Goal: Transaction & Acquisition: Purchase product/service

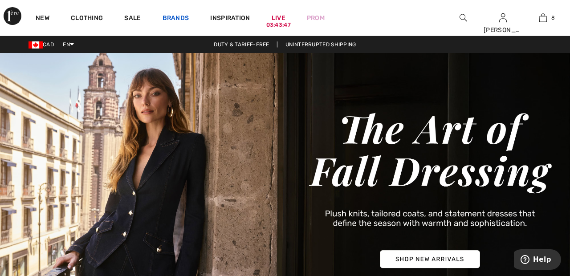
click at [180, 16] on link "Brands" at bounding box center [175, 18] width 27 height 9
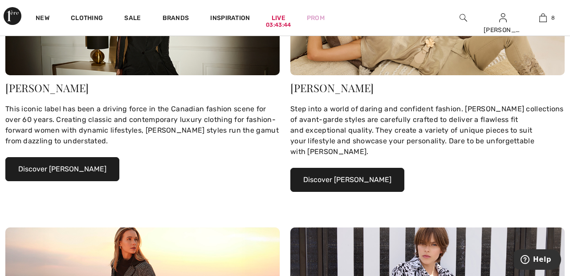
scroll to position [177, 0]
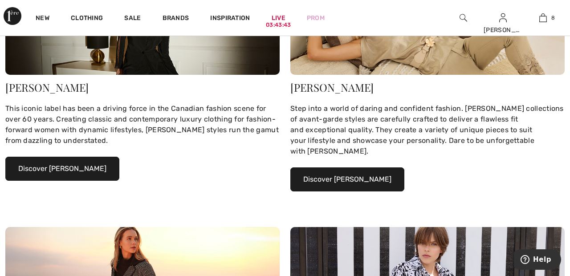
click at [82, 170] on button "Discover Joseph Ribkoff" at bounding box center [62, 169] width 114 height 24
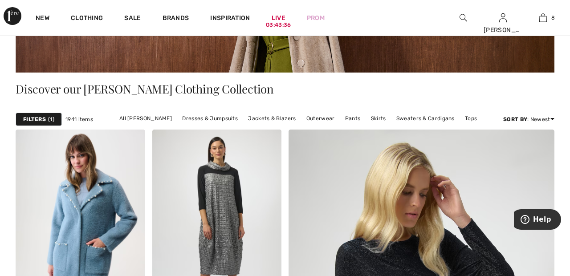
scroll to position [157, 0]
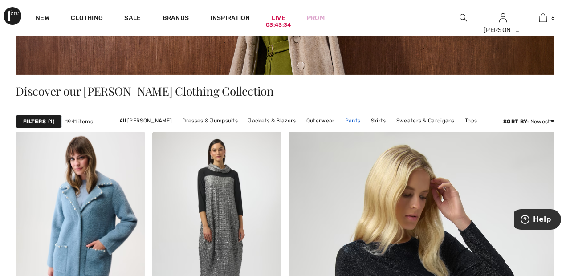
click at [351, 121] on link "Pants" at bounding box center [352, 121] width 24 height 12
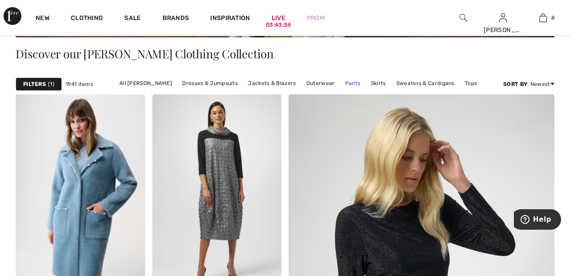
scroll to position [200, 0]
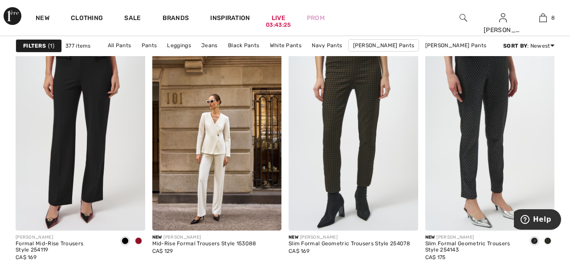
scroll to position [582, 0]
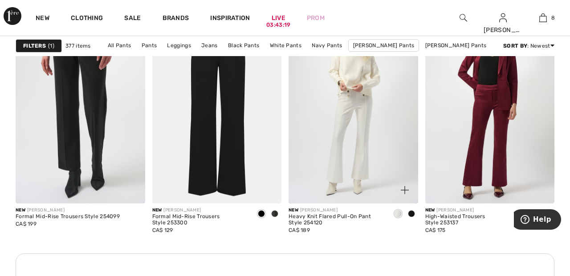
click at [363, 149] on img at bounding box center [353, 106] width 130 height 194
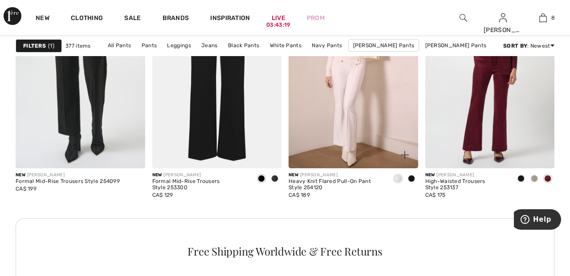
scroll to position [896, 0]
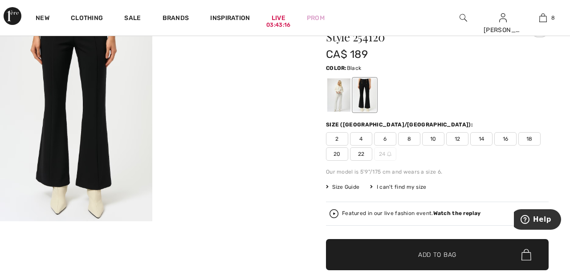
scroll to position [62, 0]
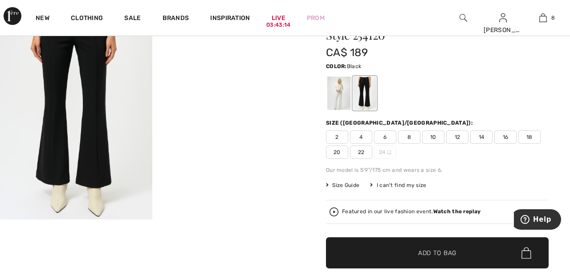
click at [341, 93] on div at bounding box center [338, 93] width 23 height 33
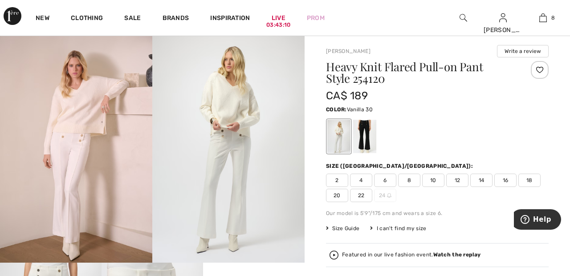
scroll to position [0, 0]
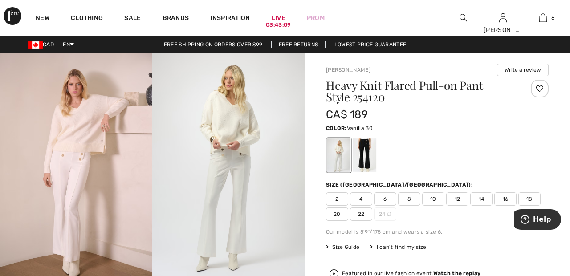
click at [540, 91] on div at bounding box center [539, 89] width 18 height 18
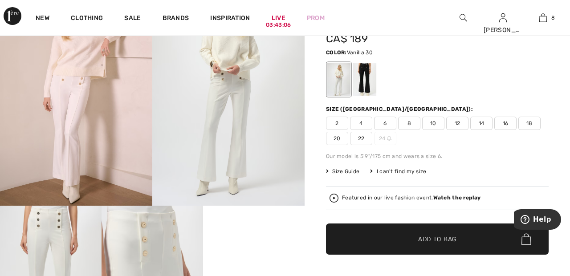
scroll to position [76, 0]
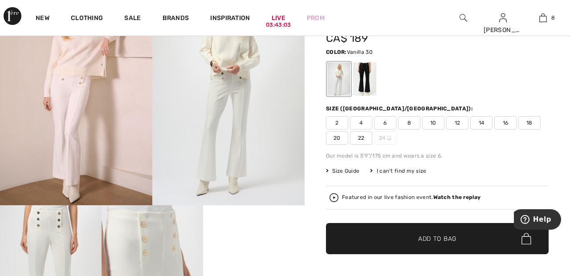
click at [361, 137] on span "22" at bounding box center [361, 137] width 22 height 13
click at [460, 242] on span "✔ Added to Bag Add to Bag" at bounding box center [437, 238] width 223 height 31
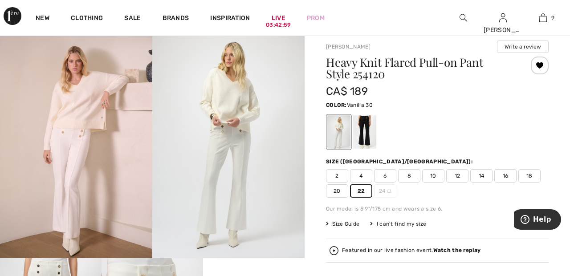
scroll to position [0, 0]
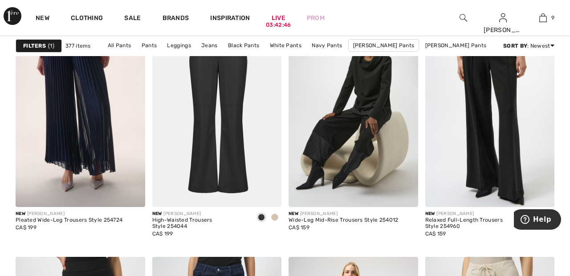
scroll to position [1182, 0]
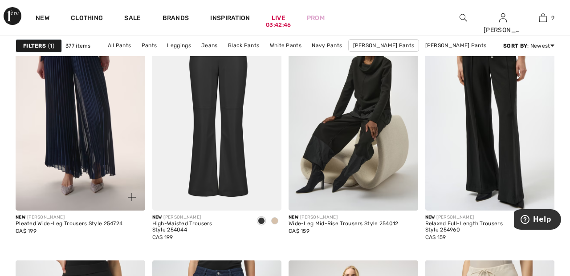
click at [98, 125] on img at bounding box center [81, 113] width 130 height 194
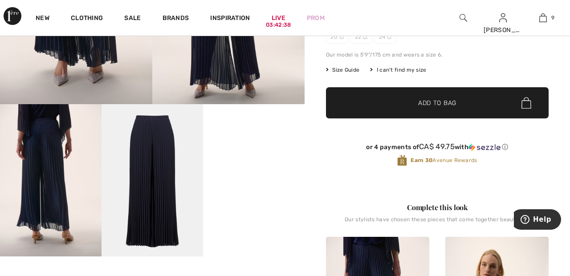
scroll to position [176, 0]
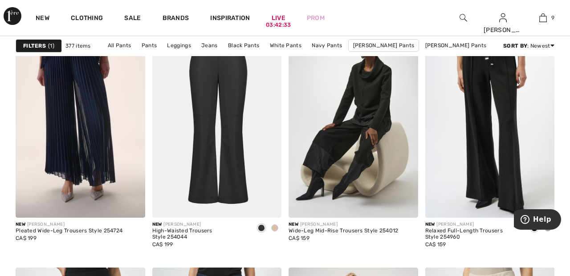
scroll to position [1180, 0]
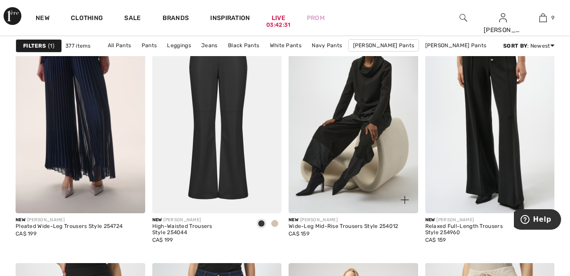
click at [366, 148] on img at bounding box center [353, 116] width 130 height 194
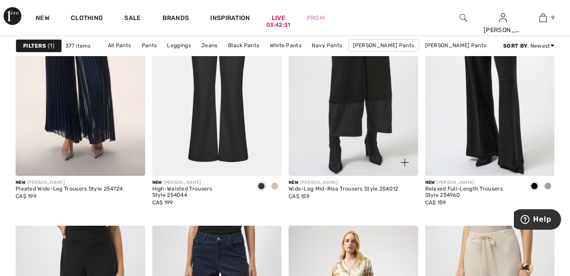
scroll to position [1222, 0]
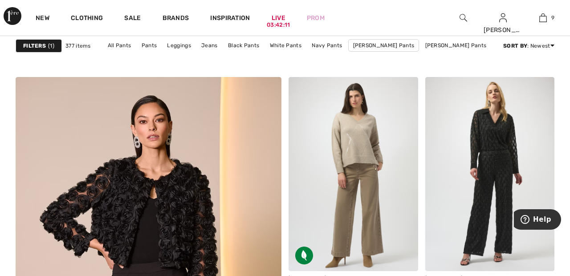
scroll to position [1945, 0]
click at [368, 154] on img at bounding box center [353, 174] width 130 height 194
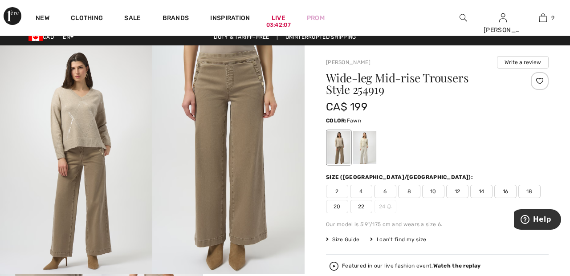
scroll to position [7, 0]
click at [372, 151] on div at bounding box center [364, 147] width 23 height 33
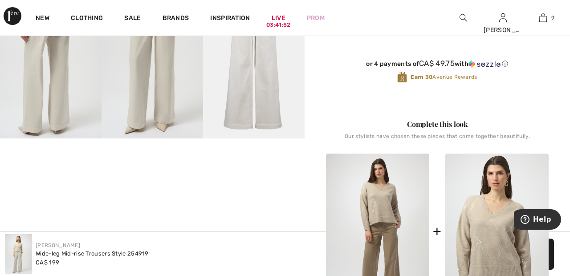
scroll to position [295, 0]
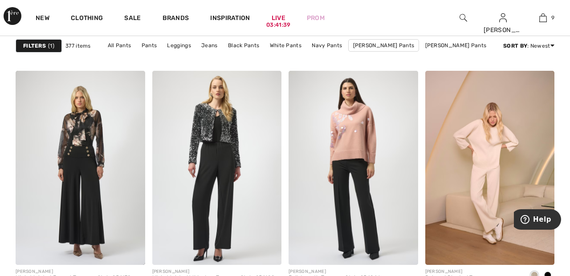
scroll to position [3020, 0]
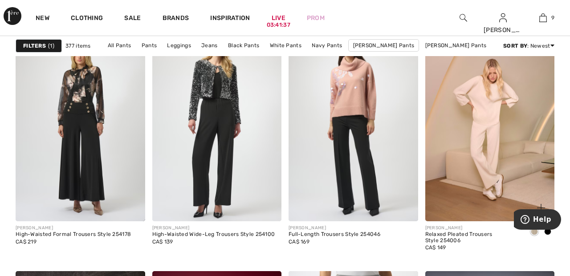
click at [485, 166] on img at bounding box center [490, 124] width 130 height 194
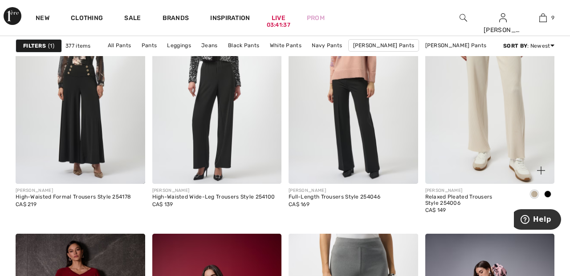
scroll to position [3105, 0]
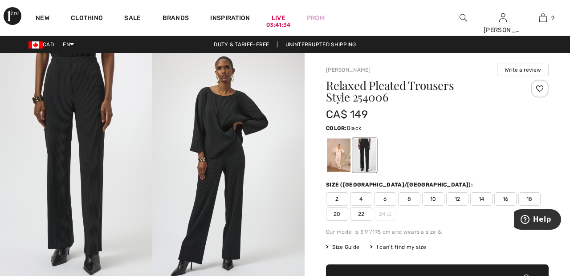
click at [340, 152] on div at bounding box center [338, 154] width 23 height 33
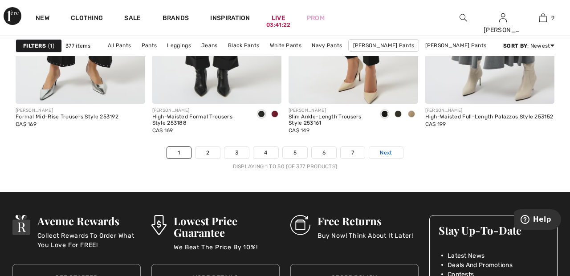
click at [396, 151] on link "Next" at bounding box center [385, 153] width 33 height 12
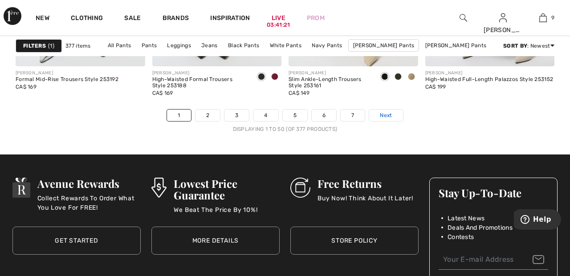
scroll to position [3710, 0]
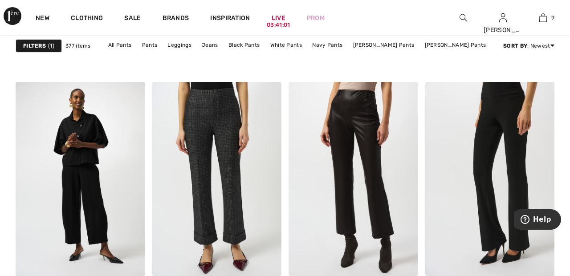
scroll to position [780, 0]
click at [184, 17] on link "Brands" at bounding box center [175, 18] width 27 height 9
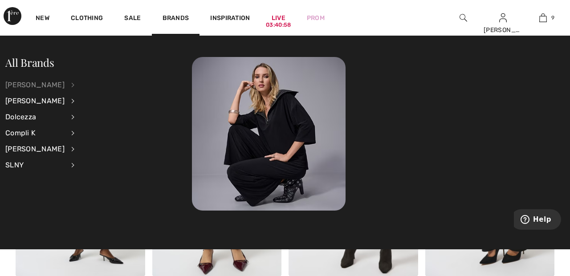
click at [65, 85] on div "[PERSON_NAME]" at bounding box center [34, 85] width 59 height 16
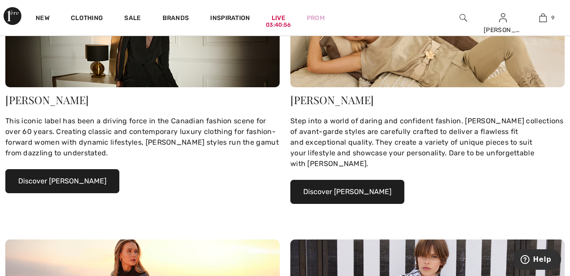
scroll to position [165, 0]
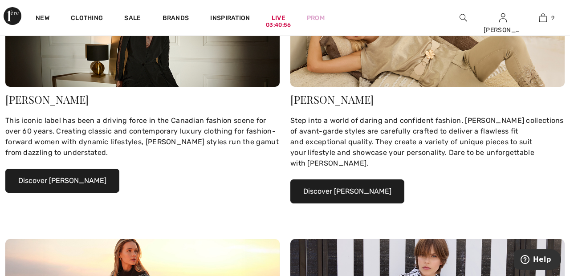
click at [87, 181] on button "Discover [PERSON_NAME]" at bounding box center [62, 181] width 114 height 24
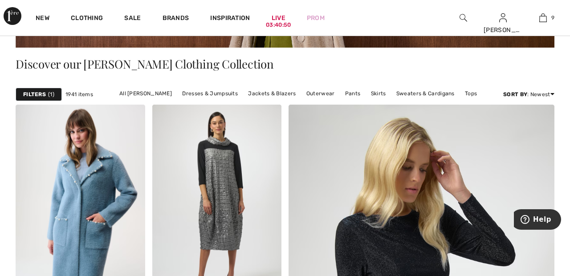
scroll to position [185, 0]
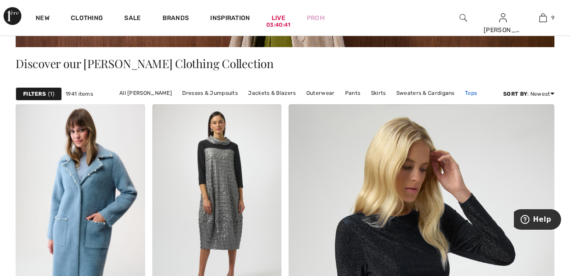
click at [468, 93] on link "Tops" at bounding box center [470, 93] width 21 height 12
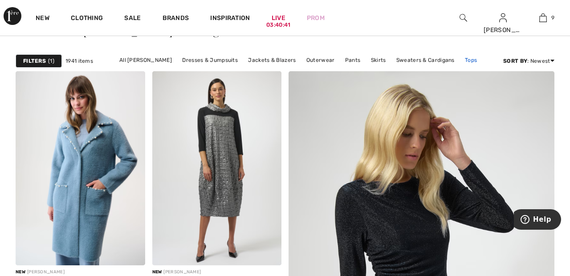
scroll to position [227, 0]
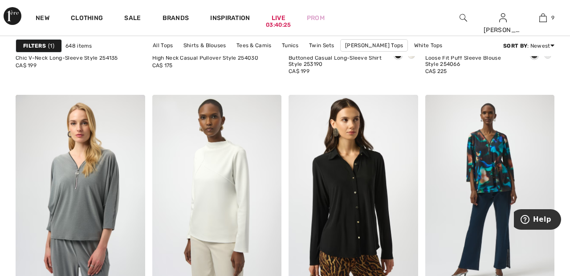
scroll to position [1591, 0]
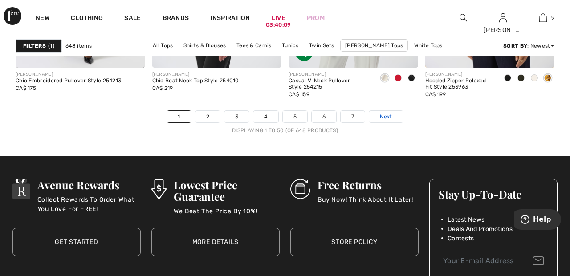
click at [395, 113] on link "Next" at bounding box center [385, 117] width 33 height 12
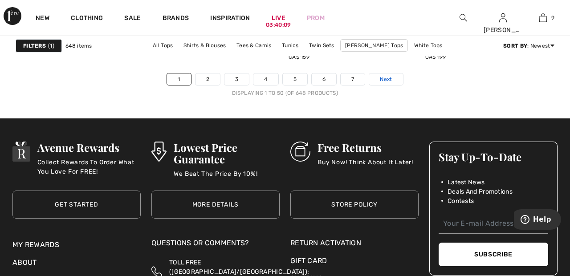
scroll to position [3746, 0]
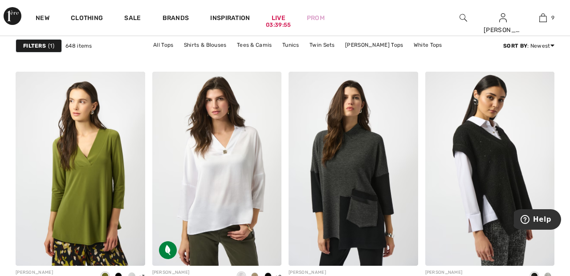
scroll to position [1126, 0]
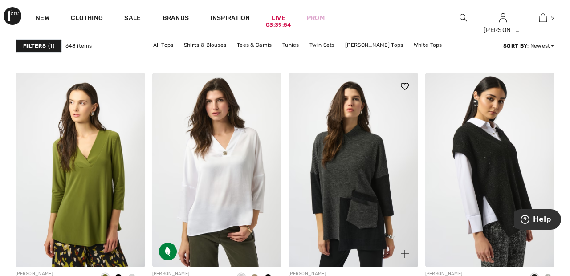
click at [371, 149] on img at bounding box center [353, 170] width 130 height 194
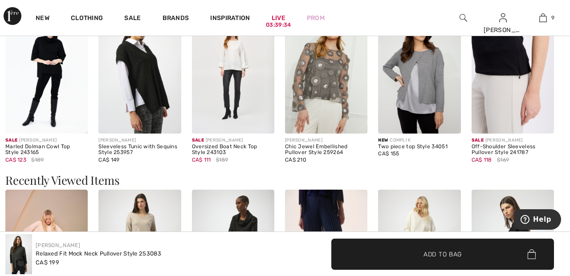
scroll to position [1011, 0]
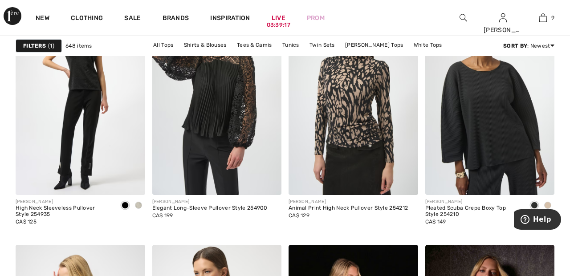
scroll to position [2509, 0]
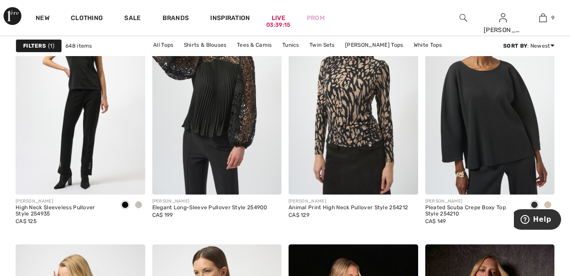
click at [494, 138] on img at bounding box center [490, 97] width 130 height 194
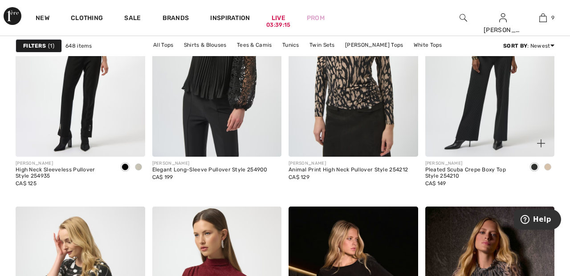
scroll to position [2552, 0]
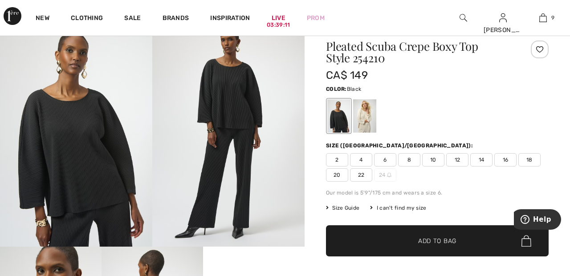
scroll to position [36, 0]
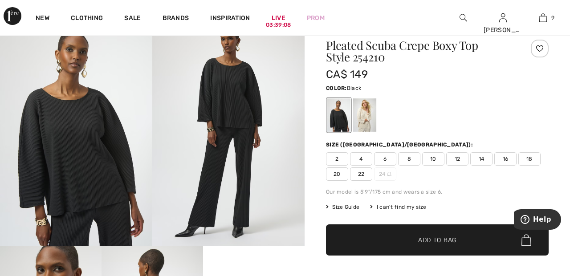
click at [368, 115] on div at bounding box center [364, 114] width 23 height 33
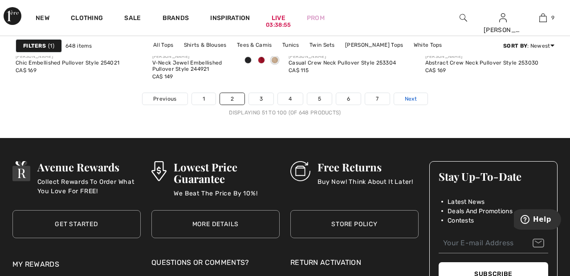
click at [419, 98] on link "Next" at bounding box center [410, 99] width 33 height 12
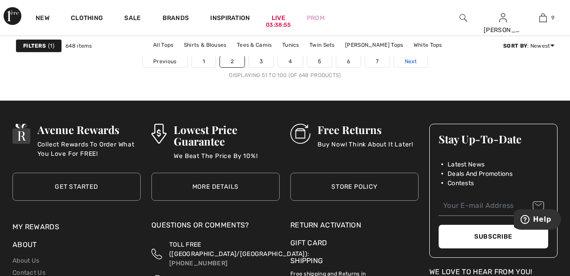
scroll to position [3764, 0]
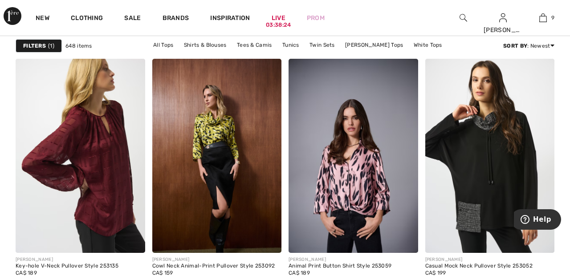
scroll to position [3271, 0]
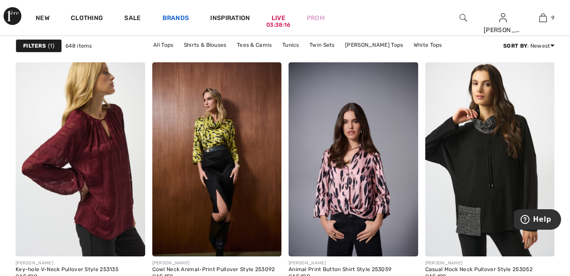
click at [182, 17] on link "Brands" at bounding box center [175, 18] width 27 height 9
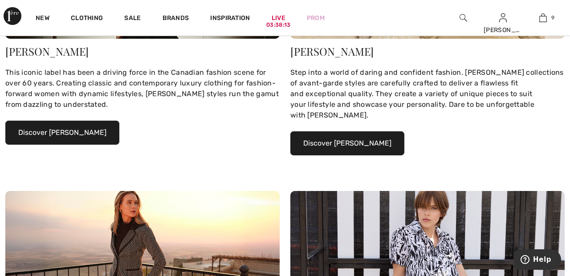
scroll to position [218, 0]
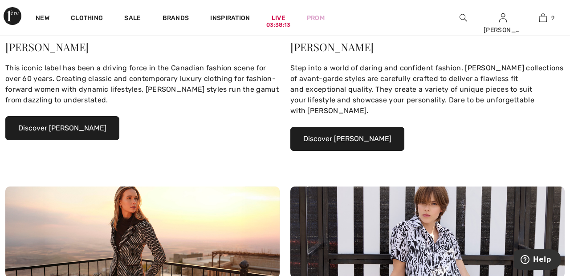
click at [90, 128] on button "Discover Joseph Ribkoff" at bounding box center [62, 128] width 114 height 24
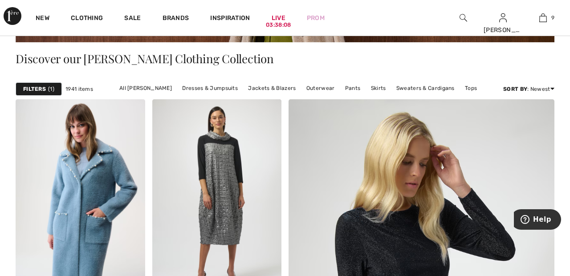
scroll to position [190, 0]
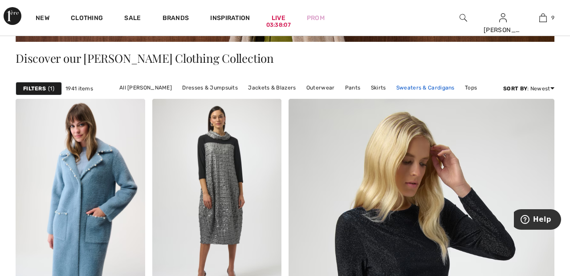
click at [428, 89] on link "Sweaters & Cardigans" at bounding box center [425, 88] width 67 height 12
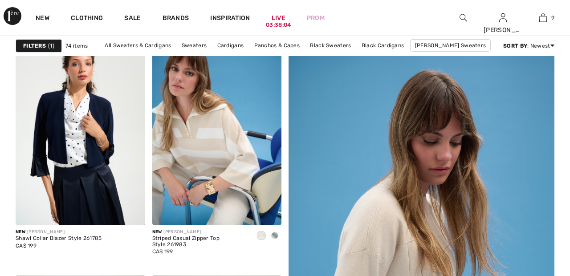
scroll to position [102, 0]
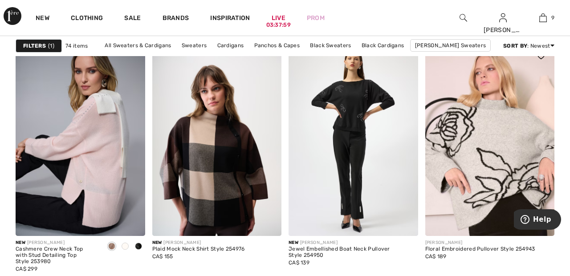
click at [513, 145] on img at bounding box center [490, 139] width 130 height 194
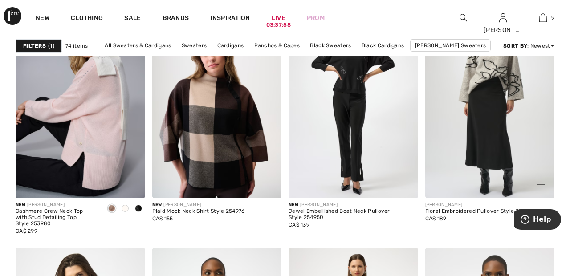
scroll to position [619, 0]
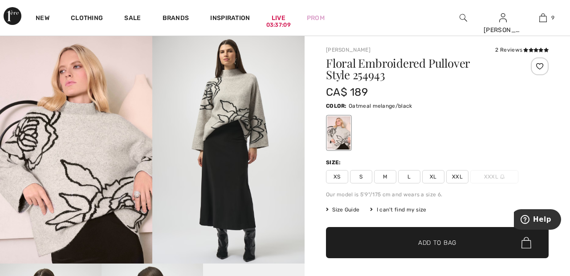
scroll to position [24, 0]
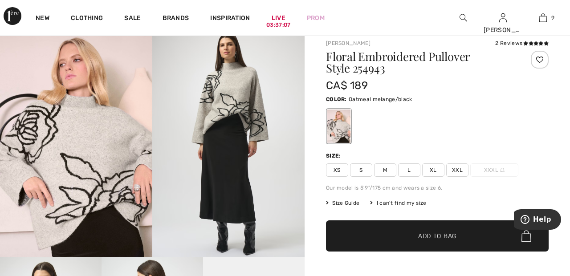
click at [537, 58] on div at bounding box center [539, 60] width 18 height 18
click at [434, 173] on span "XL" at bounding box center [433, 169] width 22 height 13
click at [455, 240] on span "✔ Added to Bag Add to Bag" at bounding box center [437, 235] width 223 height 31
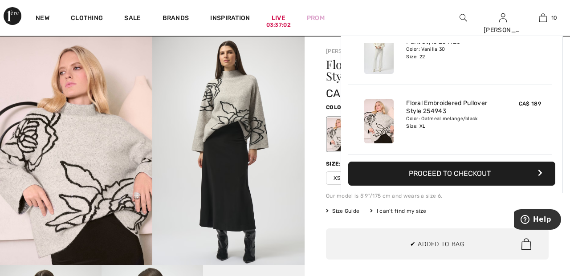
scroll to position [0, 0]
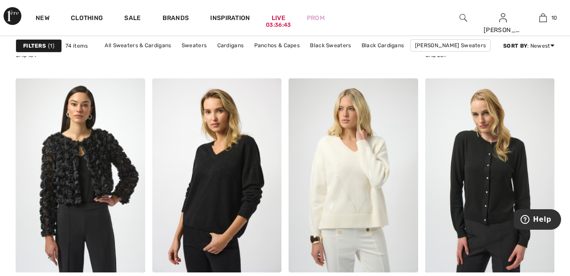
scroll to position [1370, 0]
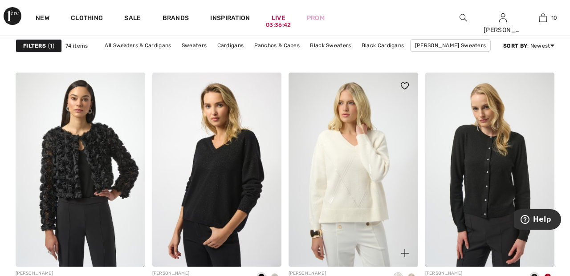
click at [363, 175] on img at bounding box center [353, 170] width 130 height 194
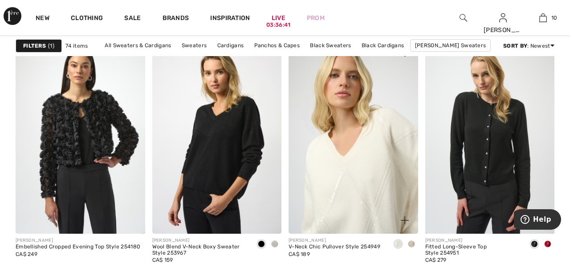
scroll to position [1413, 0]
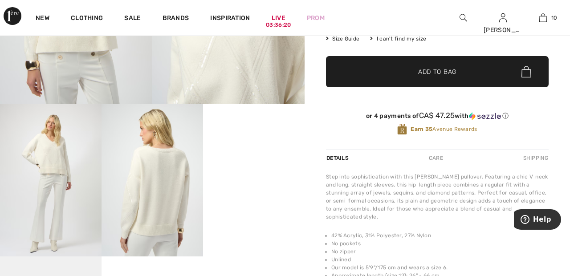
scroll to position [178, 0]
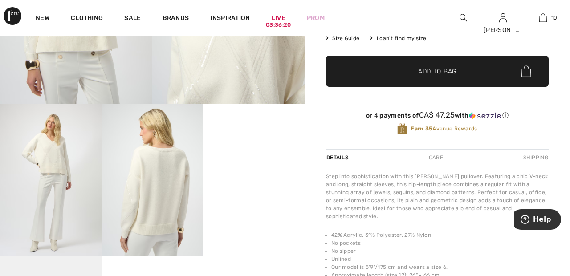
click at [260, 154] on video "Your browser does not support the video tag." at bounding box center [253, 129] width 101 height 51
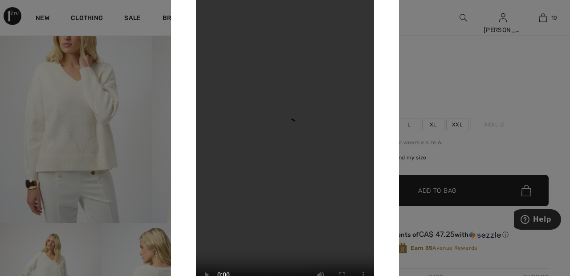
scroll to position [0, 0]
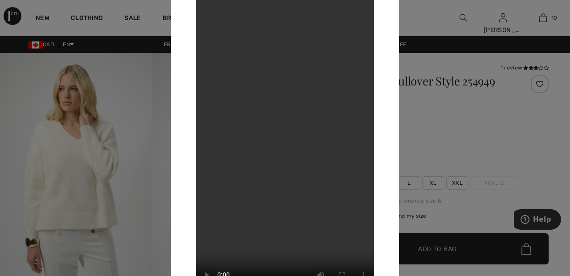
click at [85, 154] on div at bounding box center [285, 138] width 570 height 276
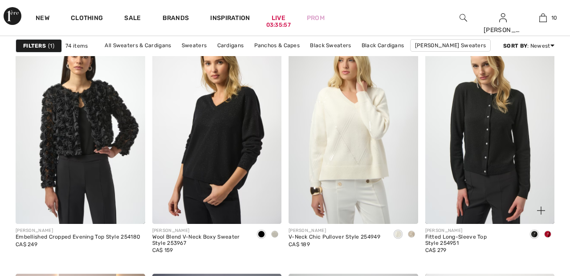
click at [506, 126] on img at bounding box center [490, 127] width 130 height 194
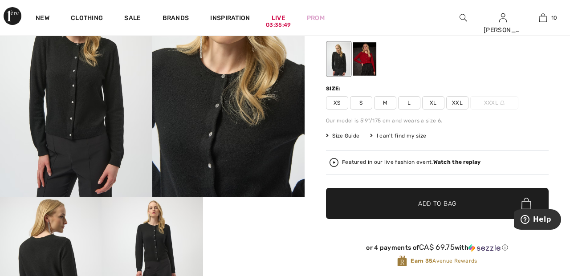
scroll to position [126, 0]
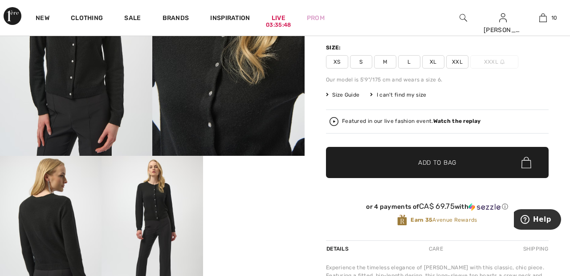
click at [256, 206] on video "Your browser does not support the video tag." at bounding box center [253, 181] width 101 height 51
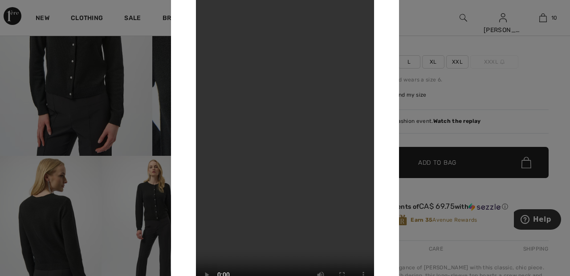
click at [57, 215] on div at bounding box center [285, 138] width 570 height 276
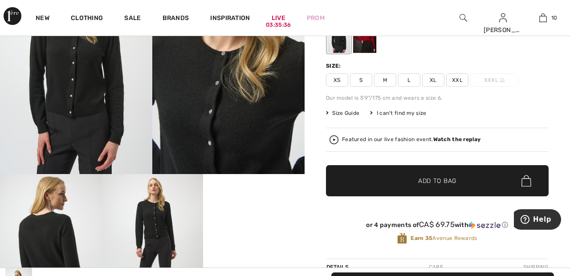
scroll to position [0, 0]
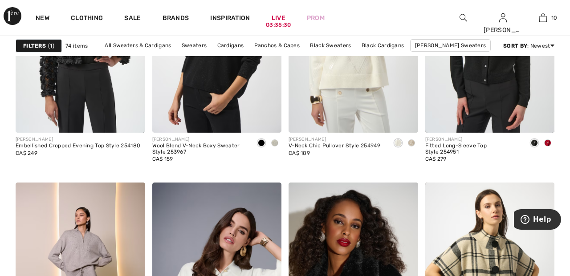
scroll to position [1509, 0]
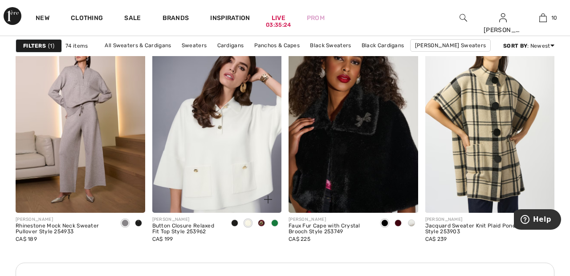
click at [219, 143] on img at bounding box center [217, 116] width 130 height 194
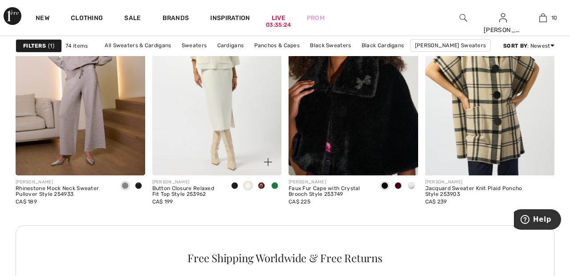
scroll to position [1710, 0]
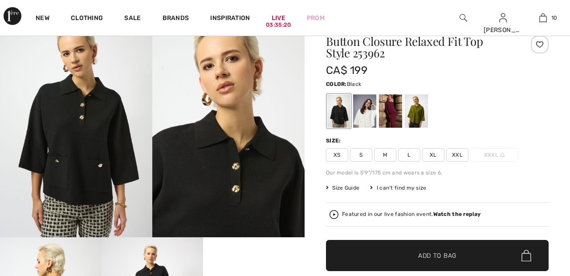
click at [368, 109] on div at bounding box center [364, 110] width 23 height 33
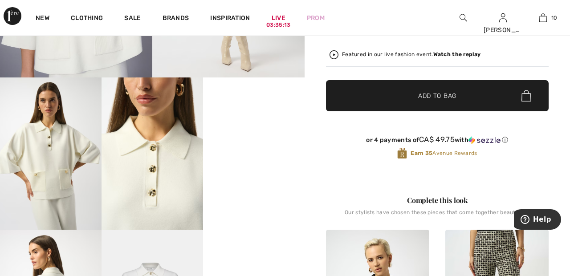
scroll to position [205, 0]
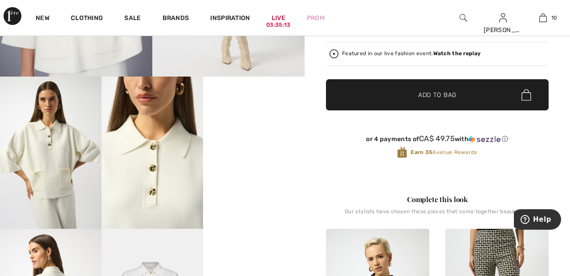
click at [247, 127] on video "Your browser does not support the video tag." at bounding box center [253, 102] width 101 height 51
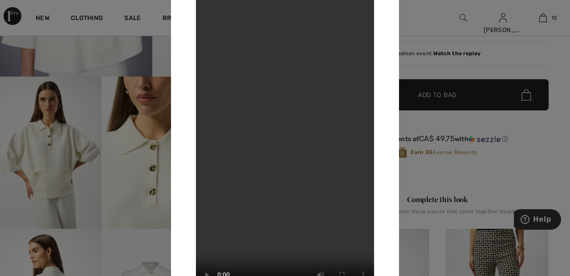
click at [145, 160] on div at bounding box center [285, 138] width 570 height 276
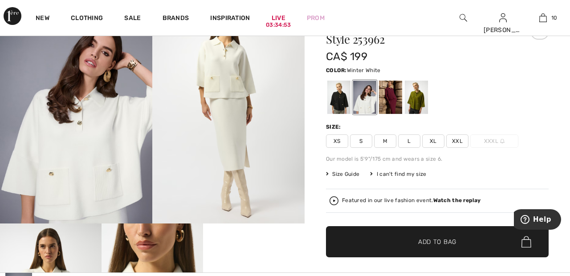
scroll to position [0, 0]
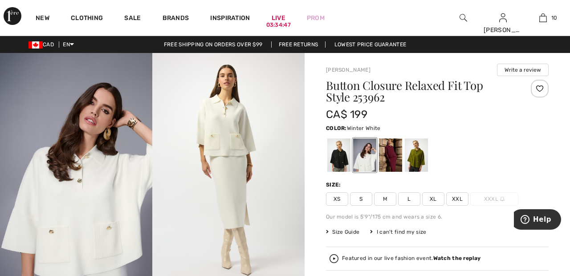
click at [467, 201] on span "XXL" at bounding box center [457, 198] width 22 height 13
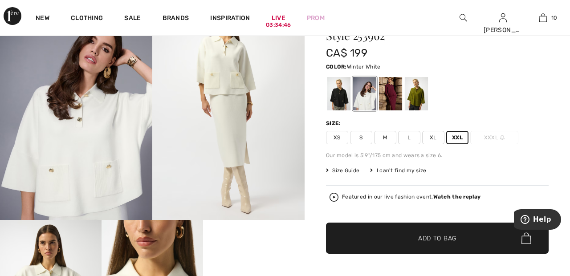
scroll to position [65, 0]
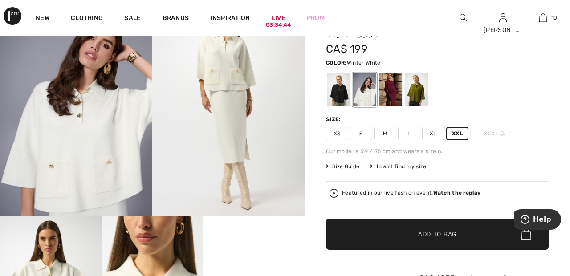
click at [451, 237] on span "Add to Bag" at bounding box center [437, 234] width 38 height 9
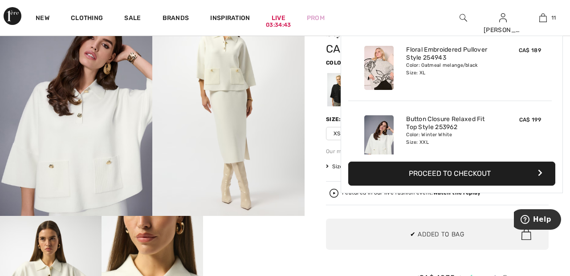
scroll to position [652, 0]
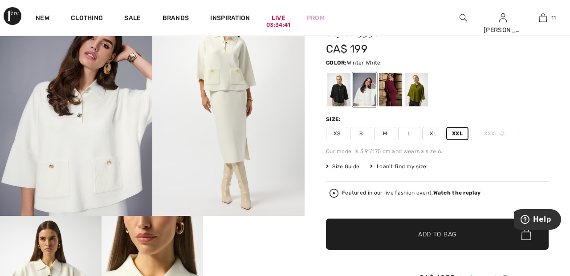
click at [380, 16] on div "New Clothing Sale Brands Inspiration Live 03:34:41 Prom Sandra Hi, Sandra ! 625…" at bounding box center [285, 18] width 570 height 36
click at [469, 196] on div "Featured in our live fashion event. Watch the replay" at bounding box center [436, 193] width 215 height 9
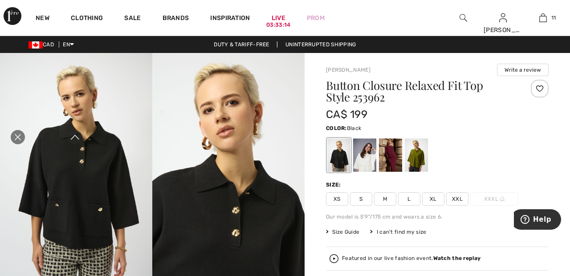
scroll to position [0, 0]
click at [18, 142] on icon "Close live curation" at bounding box center [17, 137] width 11 height 11
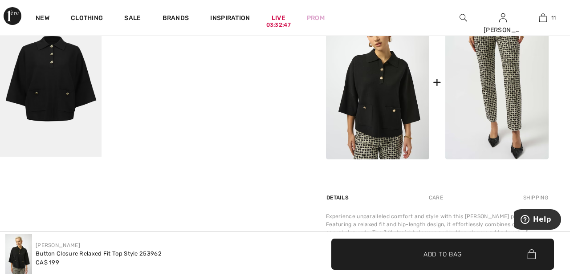
scroll to position [428, 0]
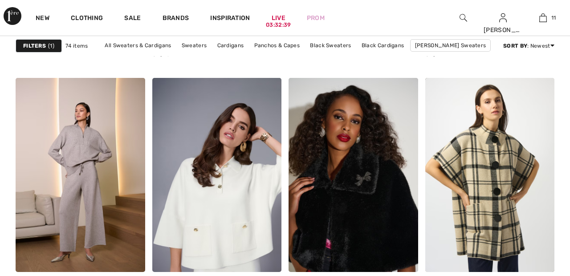
scroll to position [1586, 0]
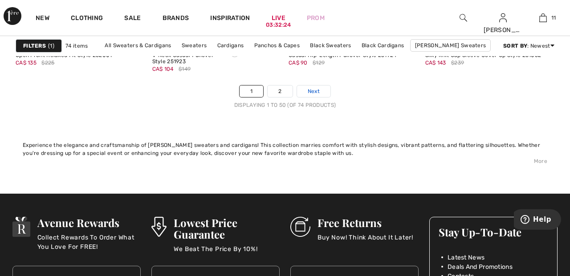
click at [322, 88] on link "Next" at bounding box center [313, 91] width 33 height 12
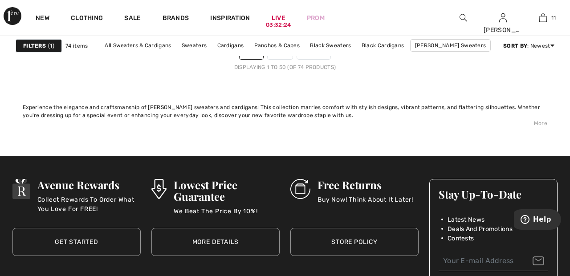
scroll to position [3771, 0]
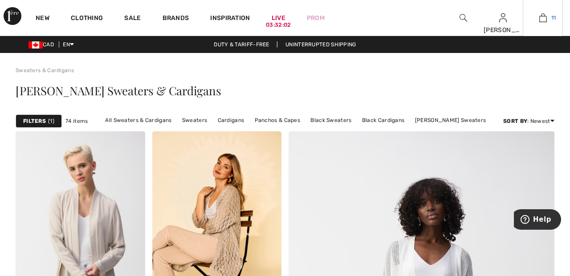
click at [543, 13] on img at bounding box center [543, 17] width 8 height 11
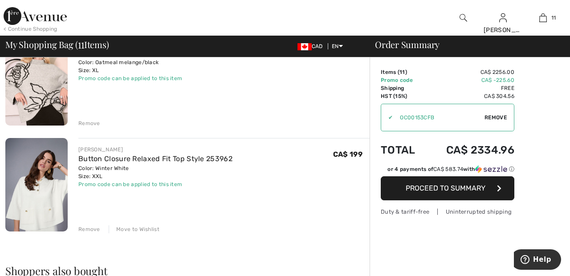
scroll to position [1051, 0]
click at [142, 230] on div "Move to Wishlist" at bounding box center [134, 229] width 51 height 8
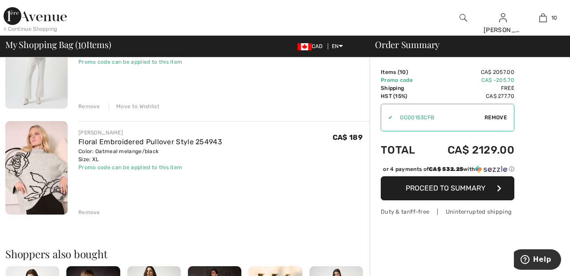
scroll to position [961, 0]
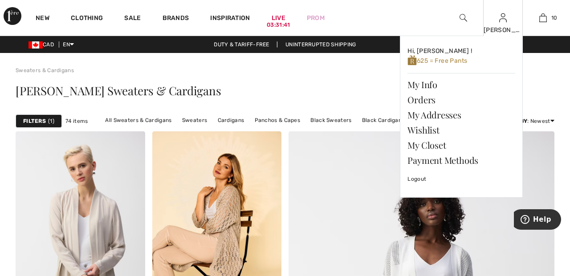
click at [502, 21] on img at bounding box center [503, 17] width 8 height 11
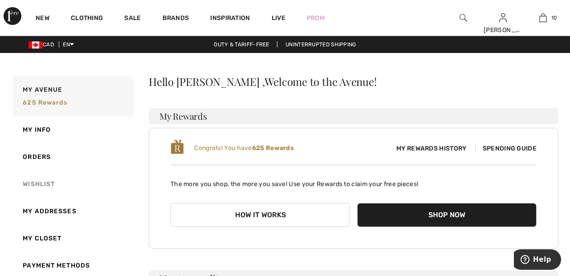
click at [52, 183] on link "Wishlist" at bounding box center [73, 183] width 122 height 27
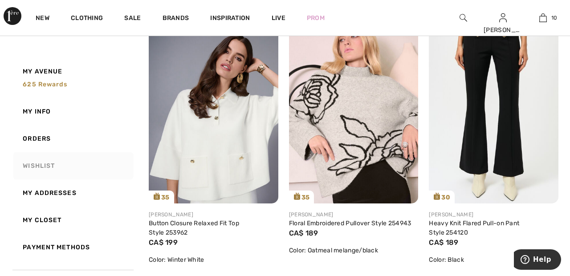
scroll to position [147, 0]
click at [223, 147] on img at bounding box center [214, 106] width 130 height 194
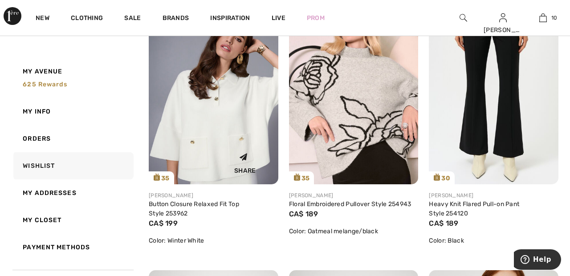
scroll to position [190, 0]
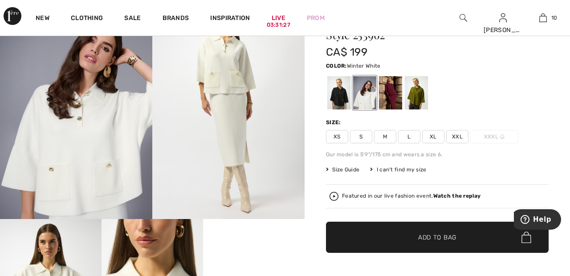
click at [466, 136] on span "XXL" at bounding box center [457, 136] width 22 height 13
click at [464, 240] on span "✔ Added to Bag Add to Bag" at bounding box center [437, 237] width 223 height 31
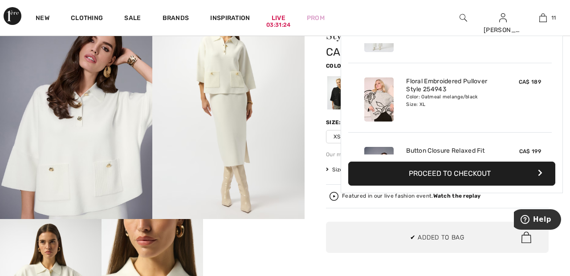
scroll to position [652, 0]
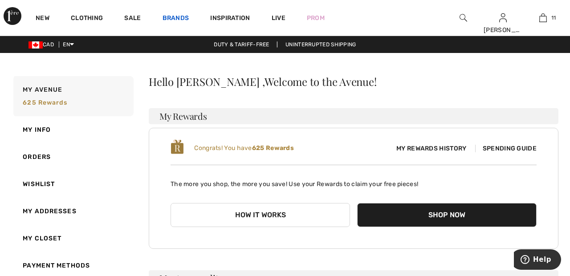
click at [179, 16] on link "Brands" at bounding box center [175, 18] width 27 height 9
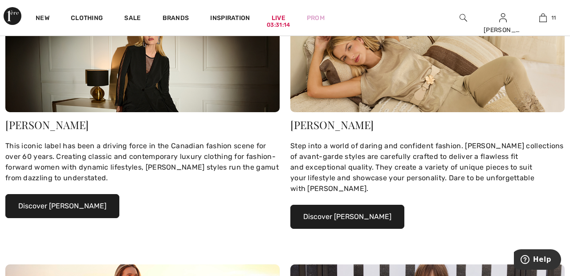
scroll to position [167, 0]
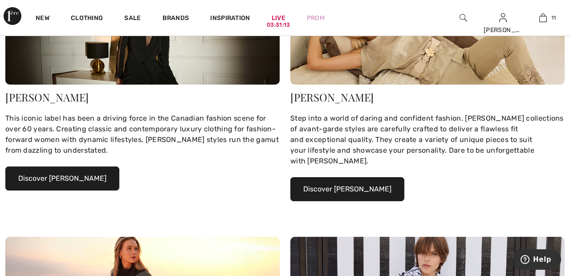
click at [90, 180] on button "Discover [PERSON_NAME]" at bounding box center [62, 178] width 114 height 24
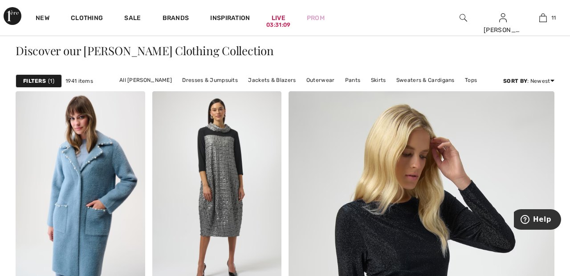
scroll to position [198, 0]
click at [378, 81] on link "Skirts" at bounding box center [378, 80] width 24 height 12
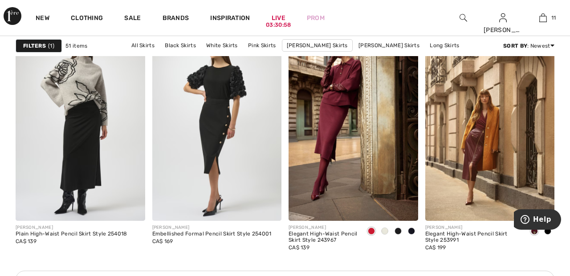
scroll to position [837, 0]
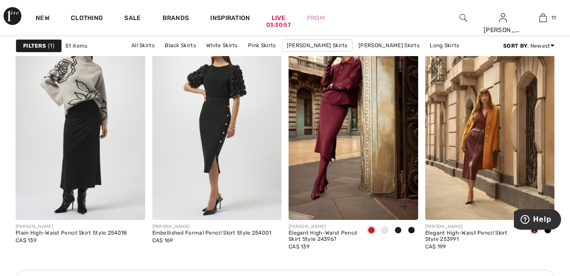
click at [351, 142] on img at bounding box center [353, 123] width 130 height 194
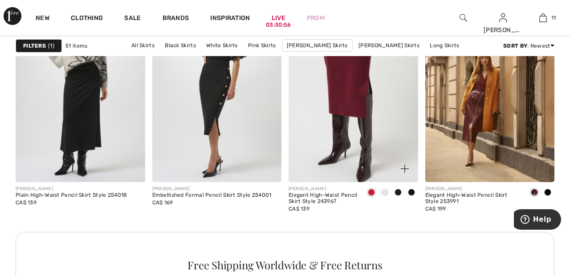
scroll to position [879, 0]
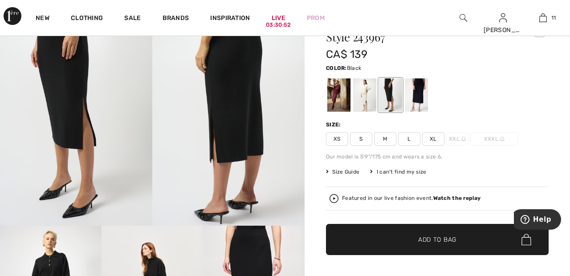
click at [370, 98] on div at bounding box center [364, 94] width 23 height 33
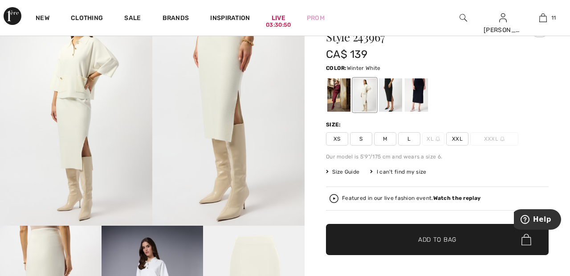
click at [463, 137] on span "XXL" at bounding box center [457, 138] width 22 height 13
click at [460, 242] on span "✔ Added to Bag Add to Bag" at bounding box center [437, 239] width 223 height 31
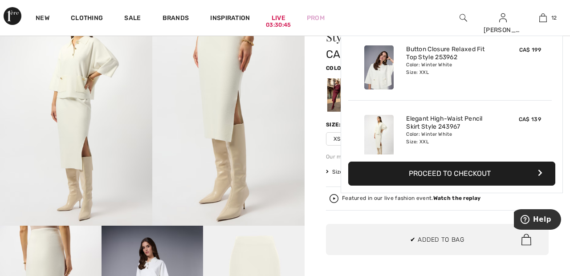
scroll to position [722, 0]
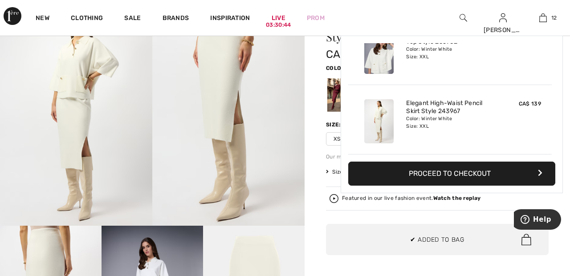
click at [430, 10] on div "New Clothing Sale Brands Inspiration Live 03:30:44 Prom [PERSON_NAME] Hi, [PERS…" at bounding box center [285, 18] width 570 height 36
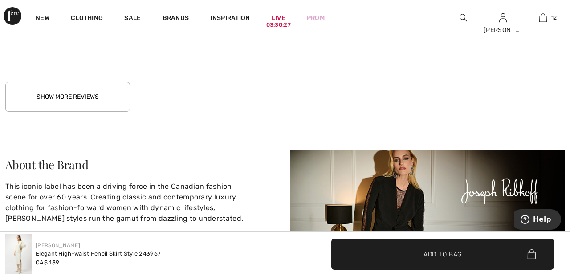
scroll to position [1460, 0]
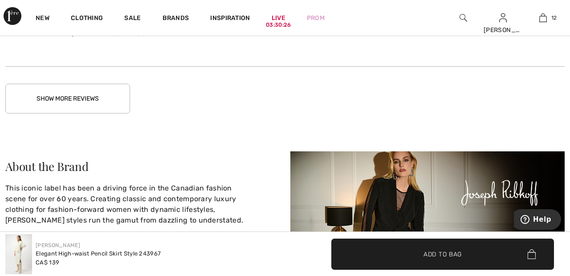
click at [102, 93] on button "Show More Reviews" at bounding box center [67, 99] width 125 height 30
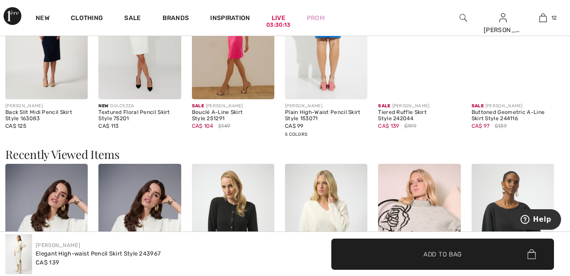
scroll to position [819, 0]
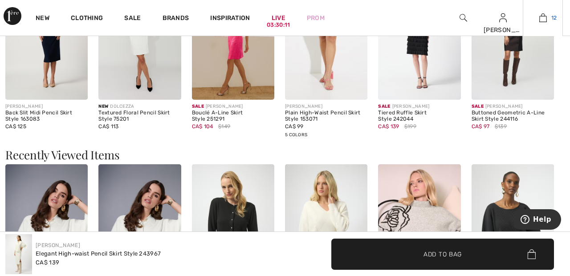
click at [547, 22] on link "12" at bounding box center [542, 17] width 39 height 11
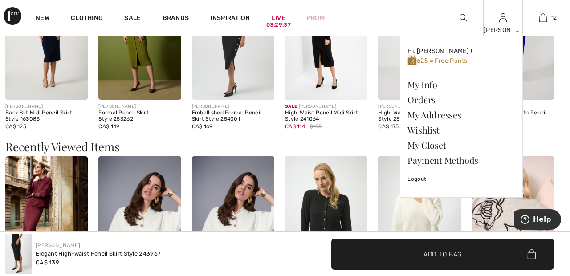
click at [504, 20] on img at bounding box center [503, 17] width 8 height 11
click at [444, 132] on link "Wishlist" at bounding box center [461, 129] width 108 height 15
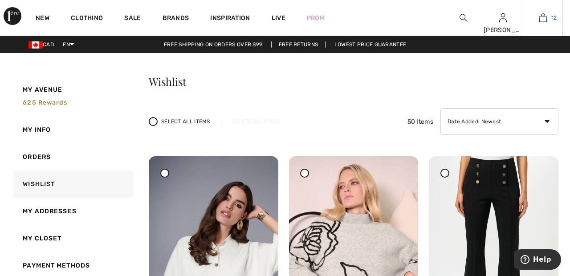
click at [550, 19] on link "12" at bounding box center [542, 17] width 39 height 11
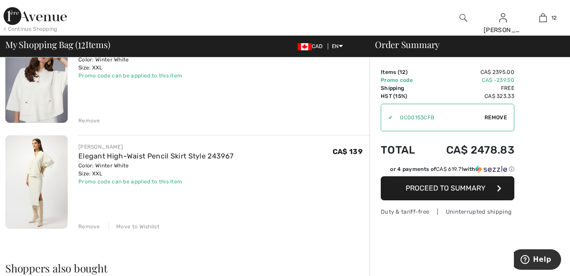
scroll to position [1166, 0]
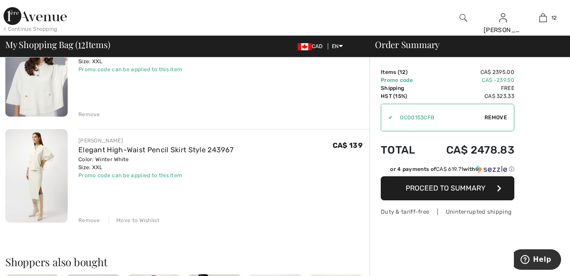
click at [135, 220] on div "Move to Wishlist" at bounding box center [134, 220] width 51 height 8
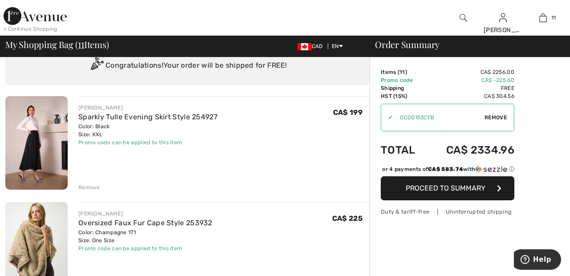
scroll to position [0, 0]
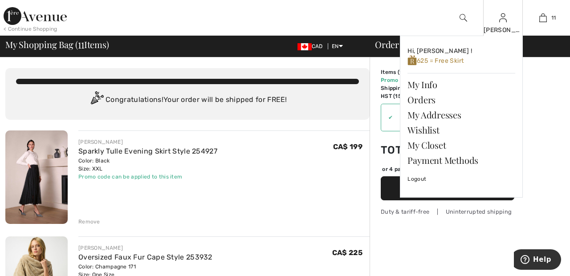
click at [500, 21] on img at bounding box center [503, 17] width 8 height 11
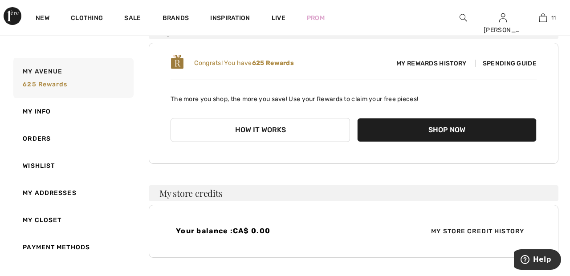
scroll to position [90, 0]
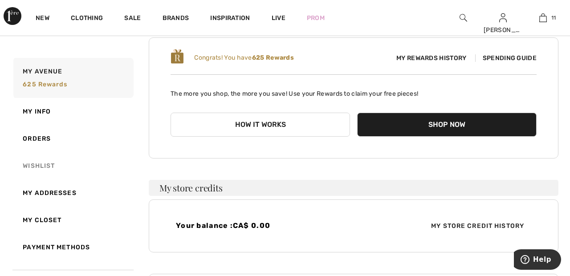
click at [44, 166] on link "Wishlist" at bounding box center [73, 165] width 122 height 27
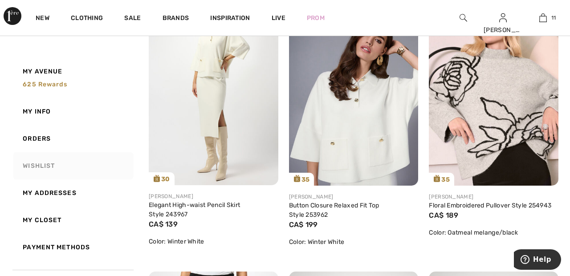
scroll to position [166, 0]
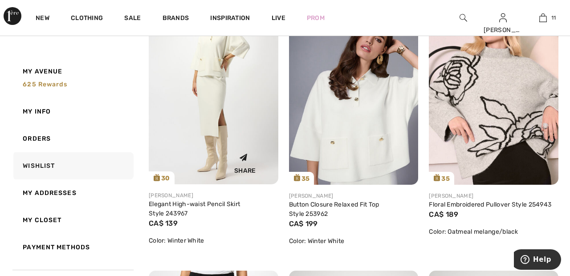
click at [185, 126] on img at bounding box center [214, 88] width 130 height 194
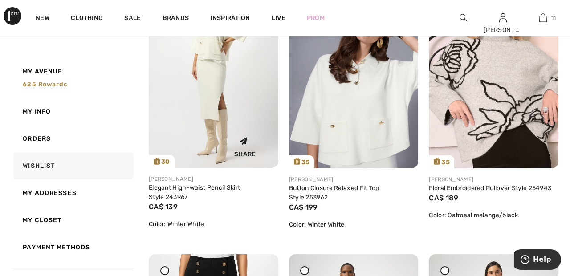
scroll to position [208, 0]
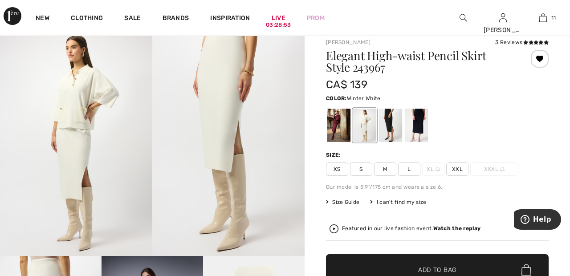
click at [463, 166] on span "XXL" at bounding box center [457, 168] width 22 height 13
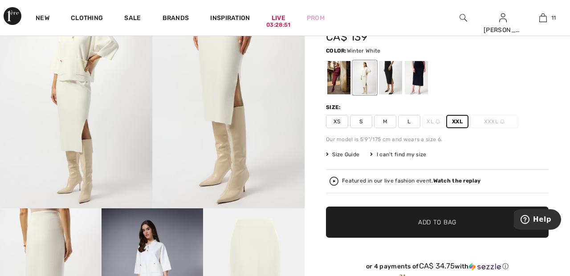
scroll to position [76, 0]
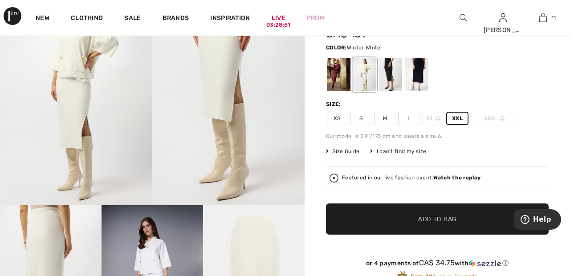
click at [474, 225] on span "✔ Added to Bag Add to Bag" at bounding box center [437, 218] width 223 height 31
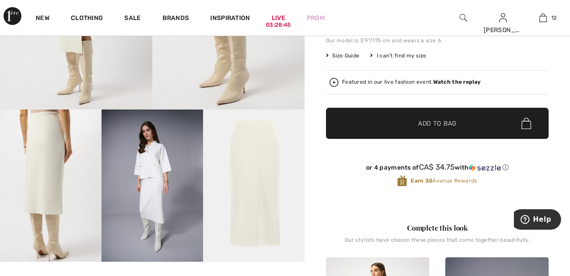
scroll to position [170, 0]
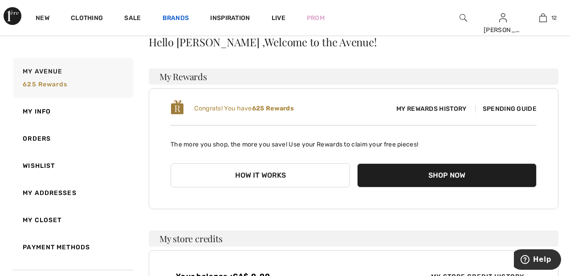
click at [182, 16] on link "Brands" at bounding box center [175, 18] width 27 height 9
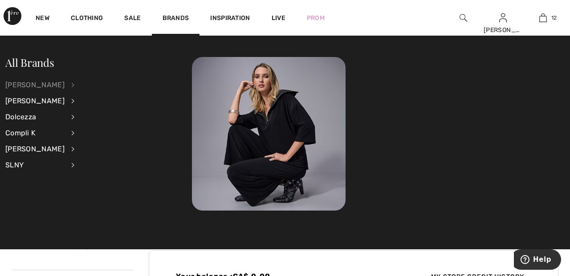
click at [65, 85] on div "[PERSON_NAME]" at bounding box center [34, 85] width 59 height 16
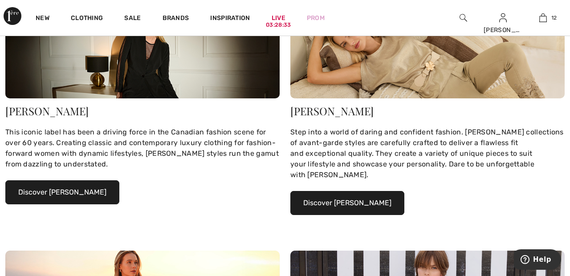
scroll to position [156, 0]
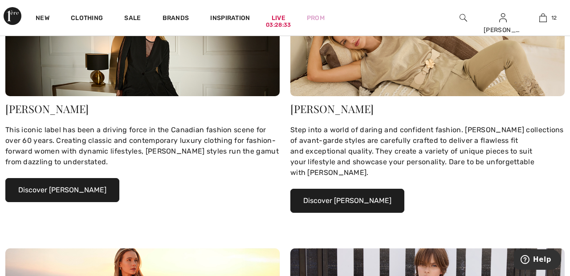
click at [90, 186] on button "Discover [PERSON_NAME]" at bounding box center [62, 190] width 114 height 24
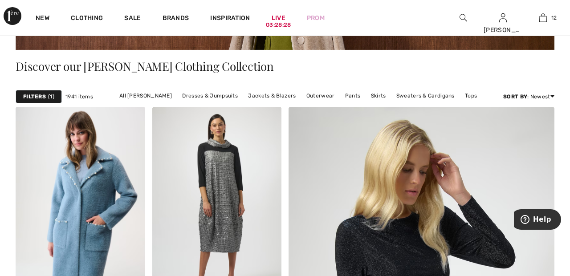
scroll to position [184, 0]
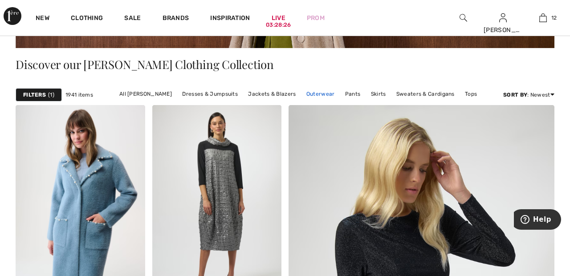
click at [321, 91] on link "Outerwear" at bounding box center [320, 94] width 37 height 12
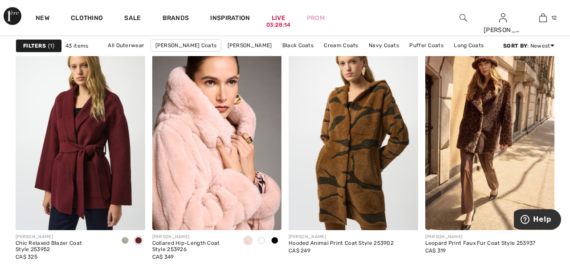
scroll to position [826, 0]
click at [95, 127] on img at bounding box center [81, 133] width 130 height 194
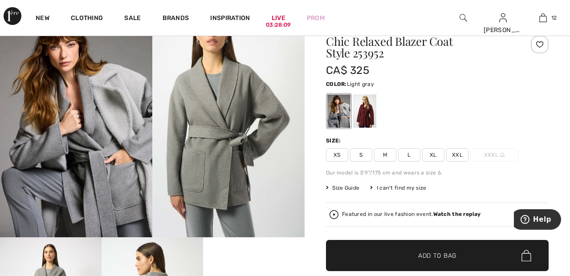
click at [369, 107] on div at bounding box center [364, 110] width 23 height 33
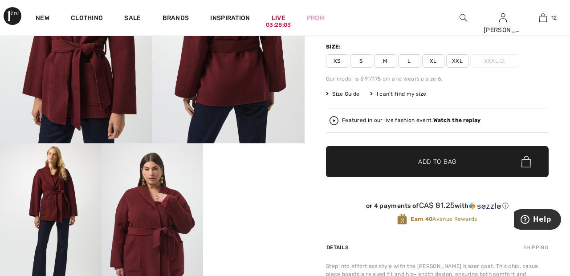
scroll to position [142, 0]
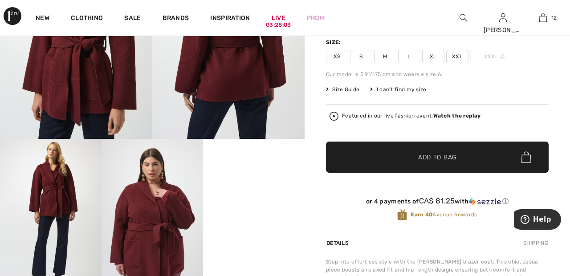
click at [263, 190] on video "Your browser does not support the video tag." at bounding box center [253, 164] width 101 height 51
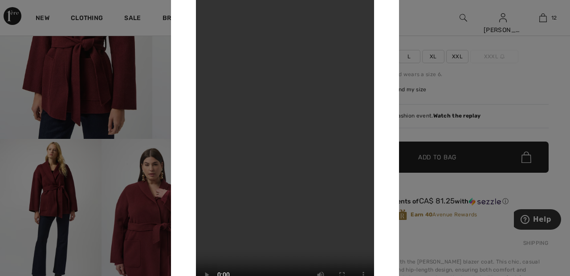
click at [93, 95] on div at bounding box center [285, 138] width 570 height 276
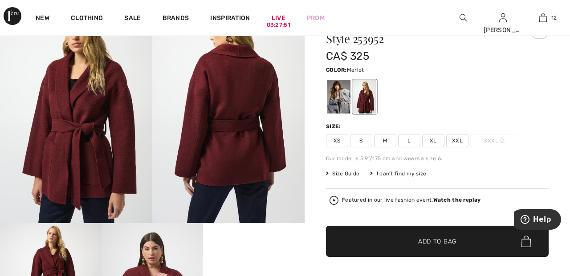
scroll to position [58, 0]
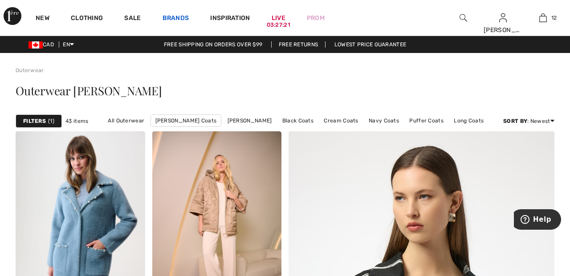
click at [174, 18] on link "Brands" at bounding box center [175, 18] width 27 height 9
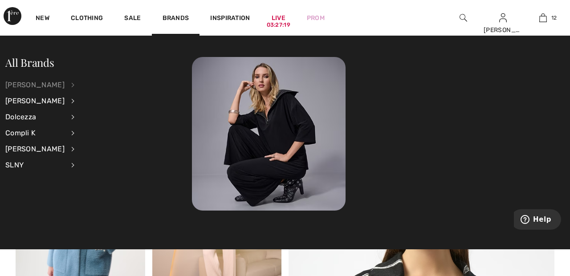
click at [65, 85] on div "[PERSON_NAME]" at bounding box center [34, 85] width 59 height 16
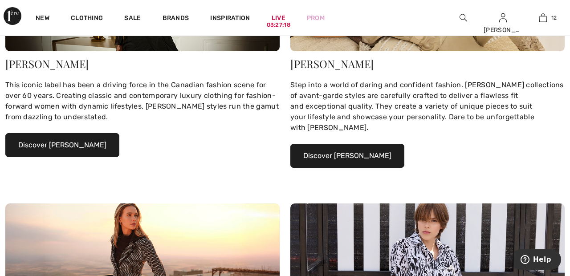
scroll to position [201, 0]
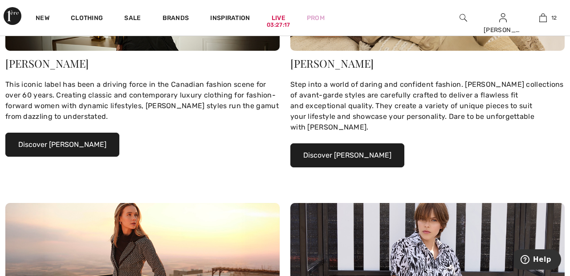
click at [97, 144] on button "Discover [PERSON_NAME]" at bounding box center [62, 145] width 114 height 24
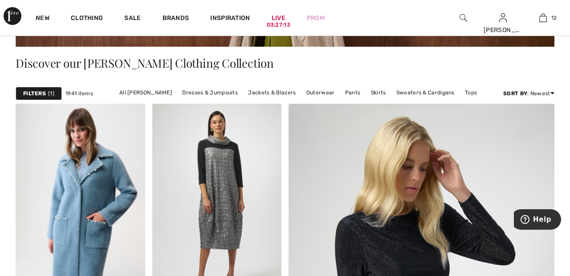
scroll to position [185, 0]
click at [271, 91] on link "Jackets & Blazers" at bounding box center [271, 93] width 57 height 12
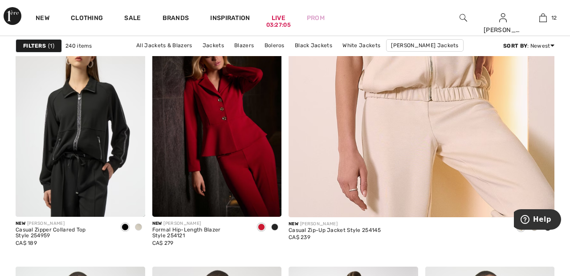
scroll to position [353, 0]
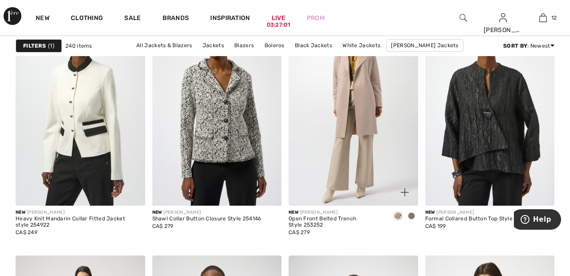
click at [372, 110] on img at bounding box center [353, 109] width 130 height 194
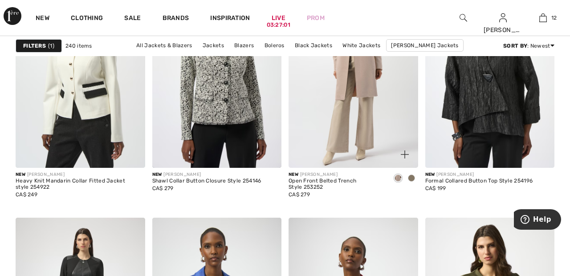
scroll to position [650, 0]
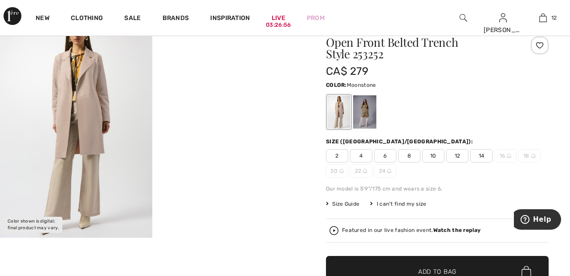
click at [371, 108] on div at bounding box center [364, 111] width 23 height 33
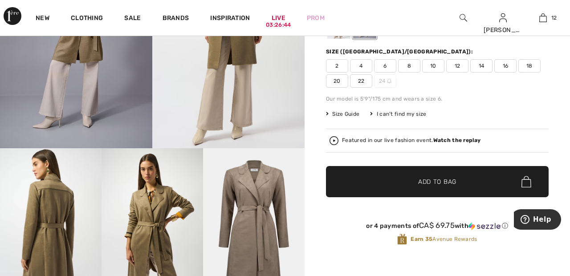
scroll to position [125, 0]
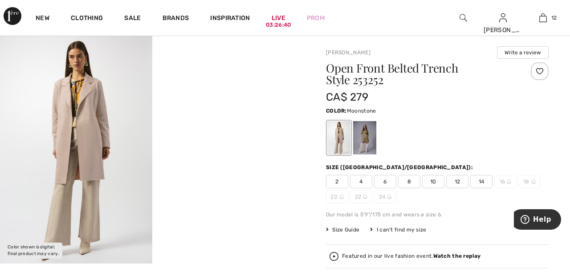
scroll to position [17, 0]
click at [373, 142] on div at bounding box center [364, 137] width 23 height 33
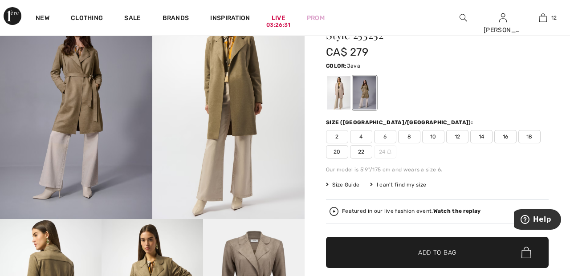
scroll to position [0, 0]
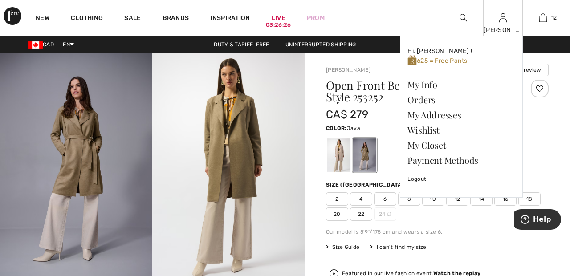
click at [506, 23] on img at bounding box center [503, 17] width 8 height 11
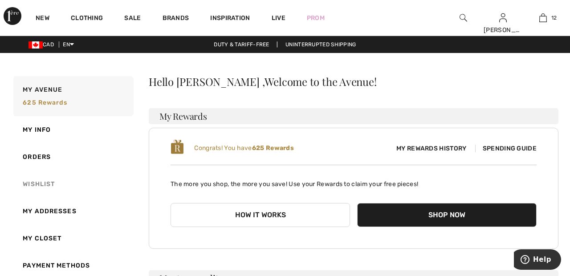
click at [55, 184] on link "Wishlist" at bounding box center [73, 183] width 122 height 27
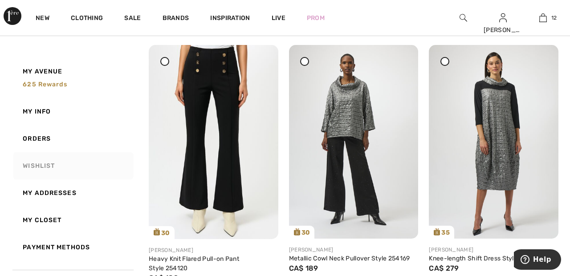
scroll to position [406, 0]
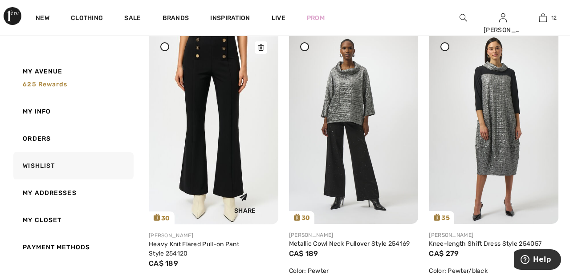
click at [223, 69] on img at bounding box center [214, 127] width 130 height 194
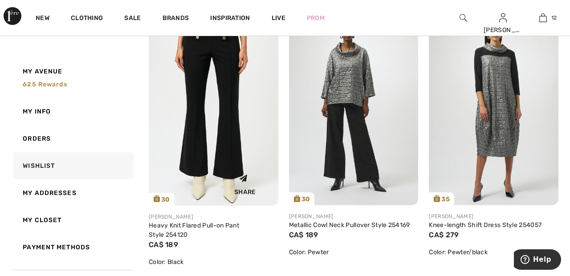
scroll to position [449, 0]
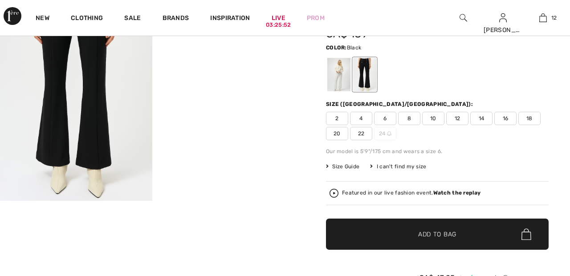
scroll to position [81, 0]
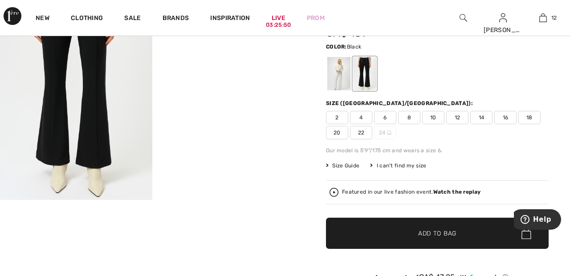
click at [340, 74] on div at bounding box center [338, 73] width 23 height 33
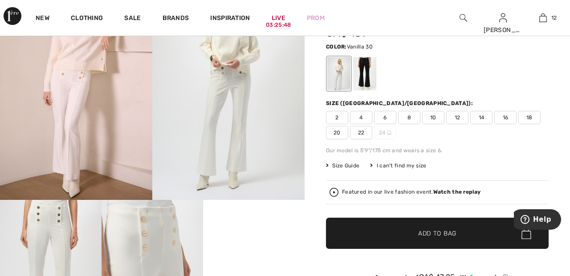
click at [370, 134] on span "22" at bounding box center [361, 132] width 22 height 13
click at [471, 238] on span "✔ Added to Bag Add to Bag" at bounding box center [437, 233] width 223 height 31
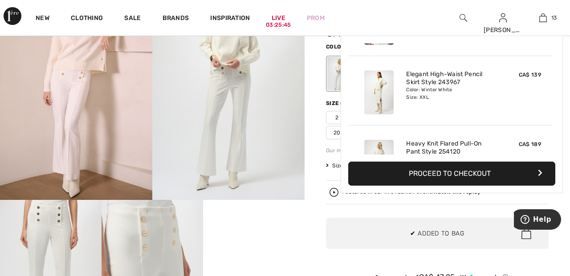
scroll to position [791, 0]
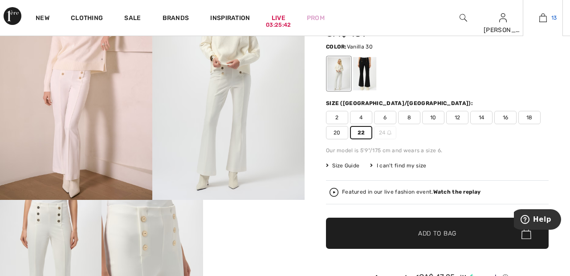
click at [547, 19] on link "13" at bounding box center [542, 17] width 39 height 11
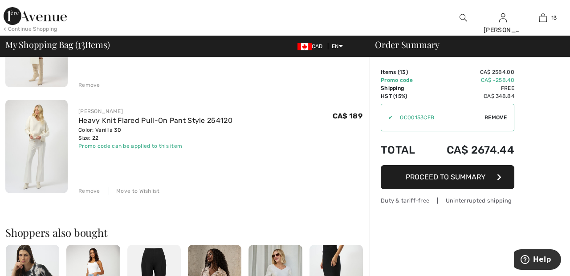
scroll to position [1303, 0]
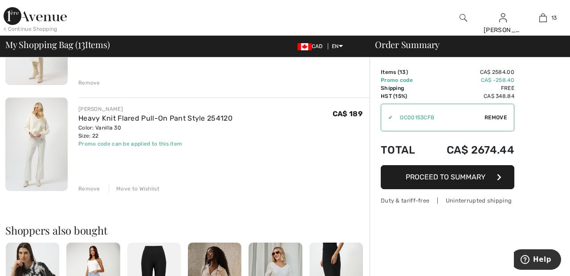
click at [142, 188] on div "Move to Wishlist" at bounding box center [134, 189] width 51 height 8
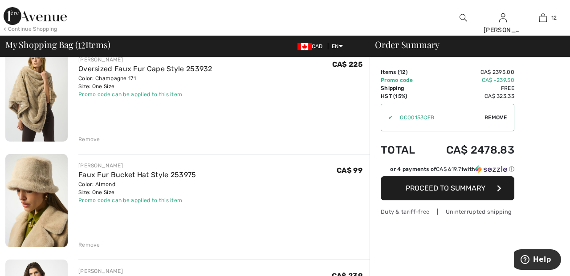
scroll to position [0, 0]
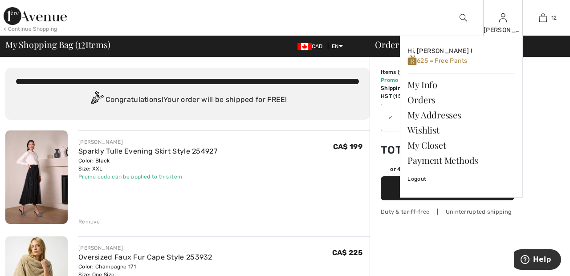
click at [502, 22] on img at bounding box center [503, 17] width 8 height 11
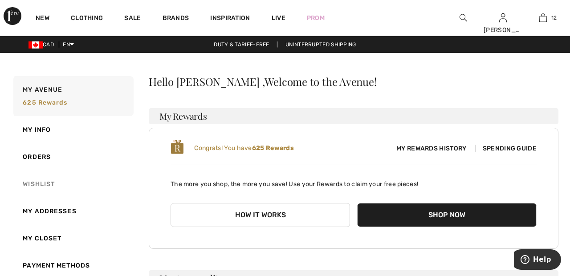
click at [47, 177] on link "Wishlist" at bounding box center [73, 183] width 122 height 27
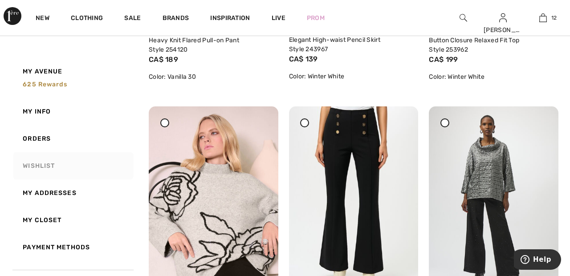
scroll to position [328, 0]
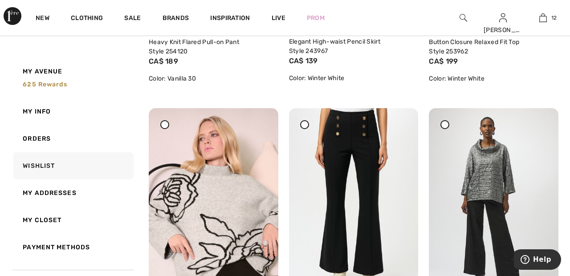
click at [310, 123] on span at bounding box center [304, 124] width 11 height 11
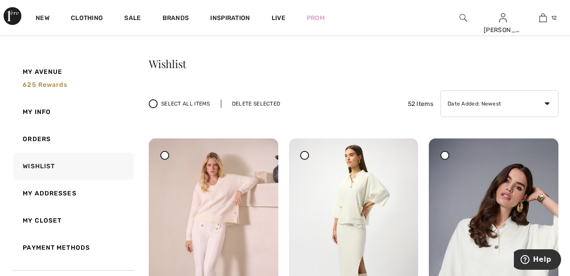
scroll to position [0, 0]
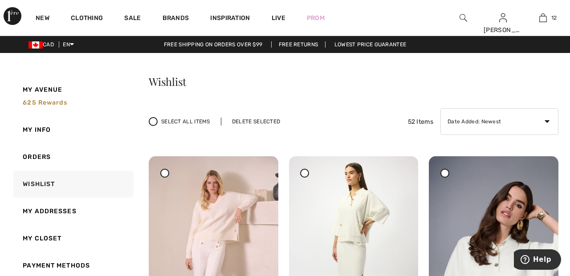
click at [266, 120] on div "Delete Selected" at bounding box center [256, 121] width 70 height 8
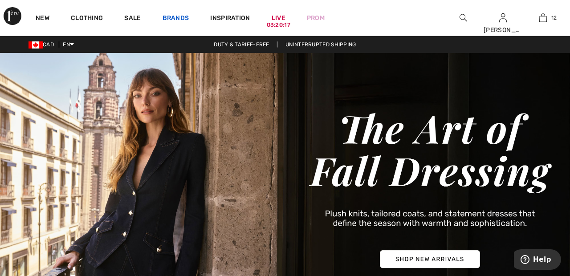
click at [183, 17] on link "Brands" at bounding box center [175, 18] width 27 height 9
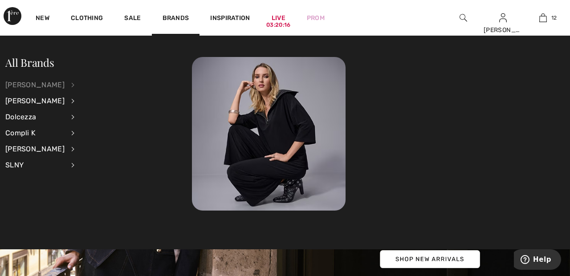
click at [65, 85] on div "[PERSON_NAME]" at bounding box center [34, 85] width 59 height 16
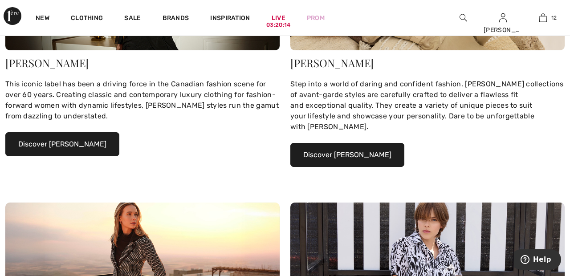
scroll to position [206, 0]
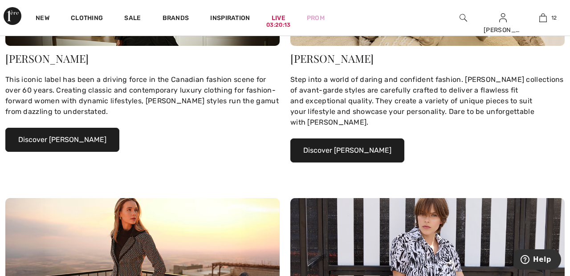
click at [91, 140] on button "Discover [PERSON_NAME]" at bounding box center [62, 140] width 114 height 24
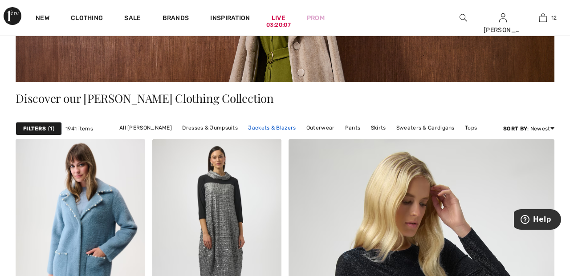
click at [271, 125] on link "Jackets & Blazers" at bounding box center [271, 128] width 57 height 12
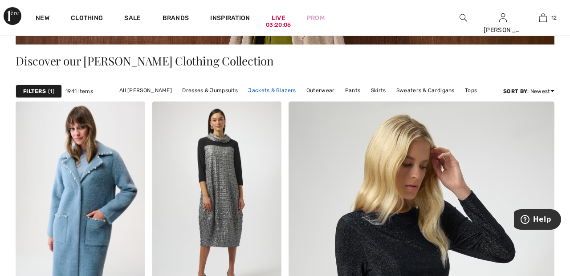
scroll to position [193, 0]
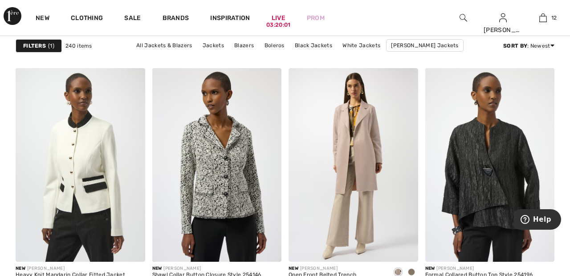
scroll to position [594, 0]
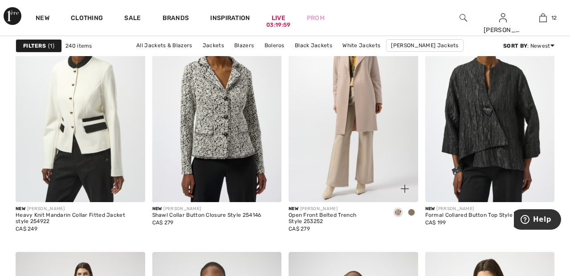
click at [371, 113] on img at bounding box center [353, 105] width 130 height 194
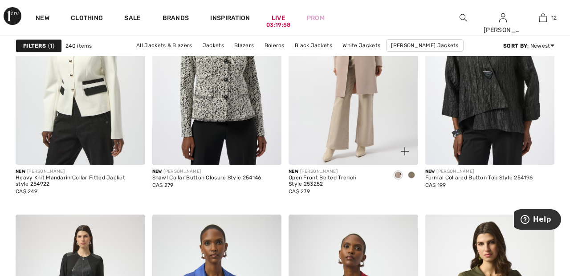
scroll to position [653, 0]
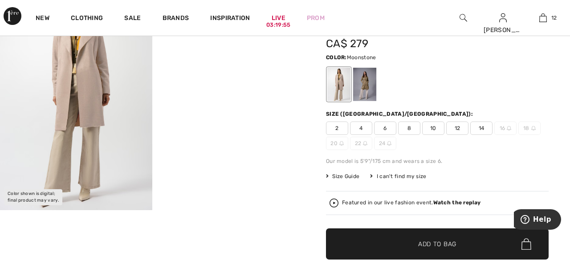
scroll to position [71, 0]
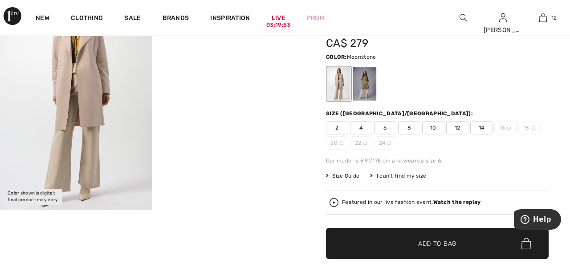
click at [369, 81] on div at bounding box center [364, 83] width 23 height 33
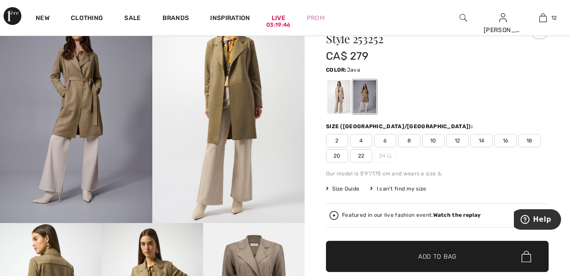
scroll to position [57, 0]
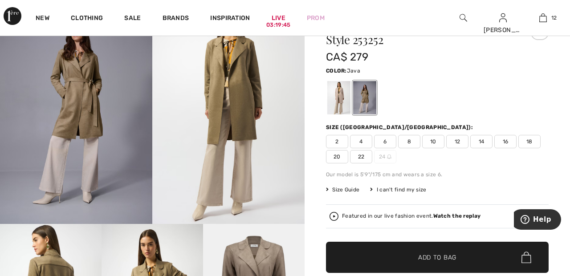
click at [364, 156] on span "22" at bounding box center [361, 156] width 22 height 13
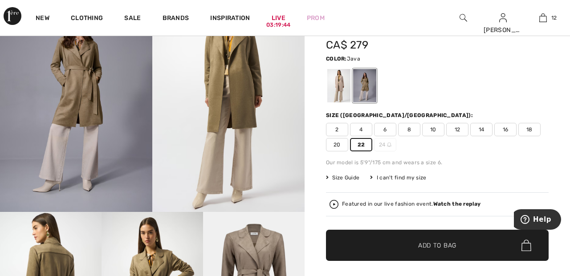
scroll to position [73, 0]
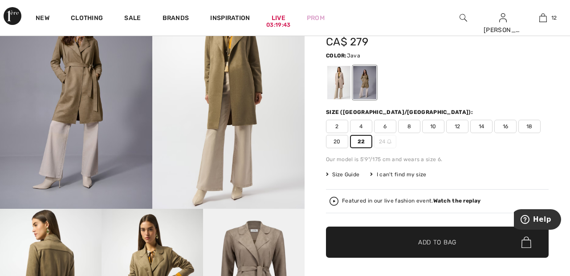
click at [463, 244] on span "✔ Added to Bag Add to Bag" at bounding box center [437, 242] width 223 height 31
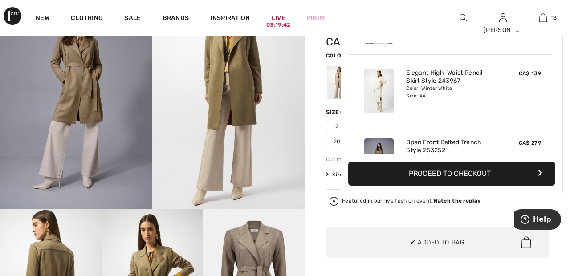
scroll to position [791, 0]
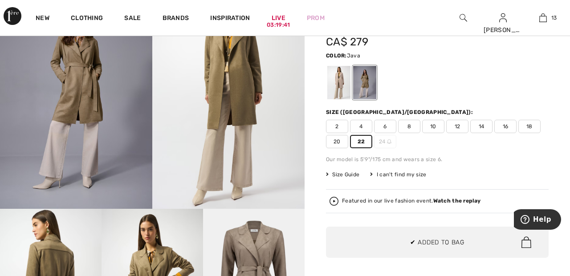
click at [471, 198] on strong "Watch the replay" at bounding box center [457, 201] width 48 height 6
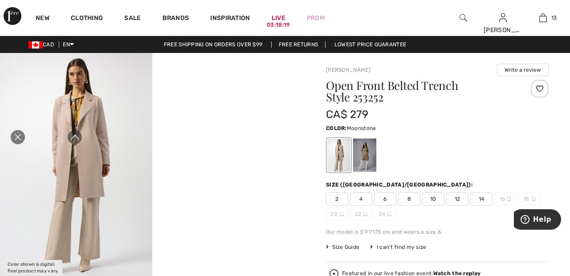
scroll to position [0, 0]
click at [17, 139] on icon "Close live curation" at bounding box center [17, 137] width 11 height 11
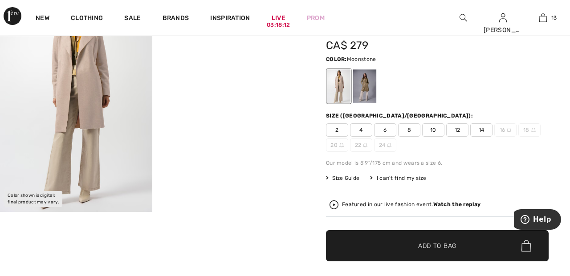
scroll to position [85, 0]
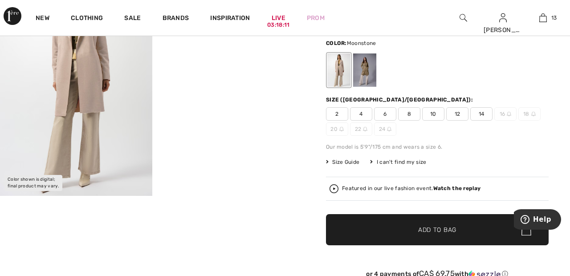
click at [371, 72] on div at bounding box center [364, 69] width 23 height 33
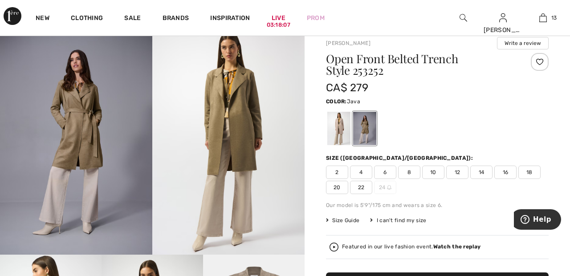
scroll to position [30, 0]
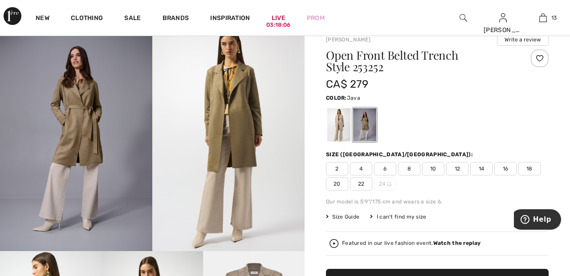
click at [361, 184] on span "22" at bounding box center [361, 183] width 22 height 13
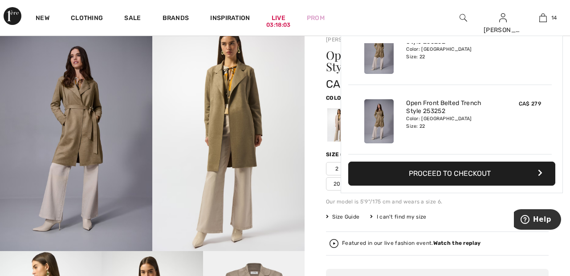
scroll to position [861, 0]
click at [544, 20] on img at bounding box center [543, 17] width 8 height 11
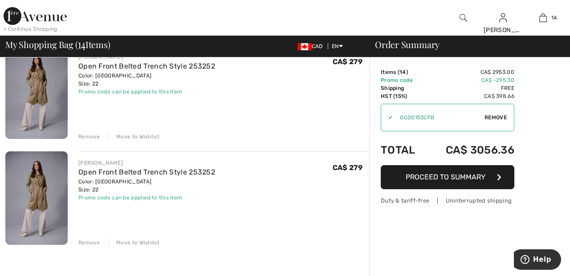
scroll to position [1356, 0]
click at [139, 243] on div "Move to Wishlist" at bounding box center [134, 242] width 51 height 8
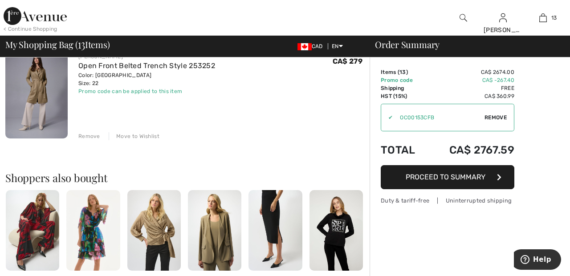
scroll to position [1358, 0]
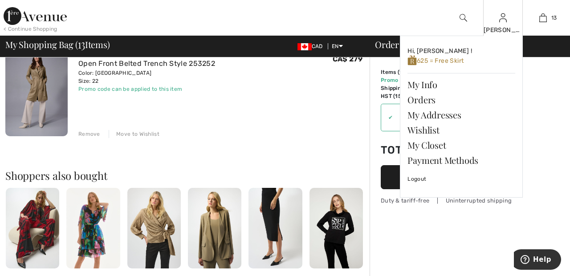
click at [501, 22] on img at bounding box center [503, 17] width 8 height 11
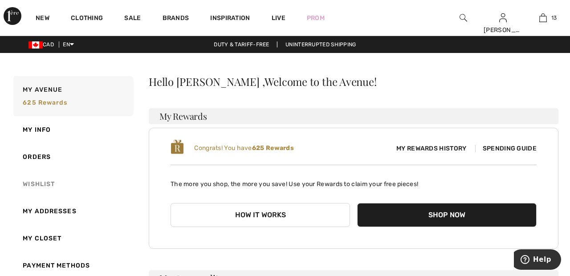
click at [49, 183] on link "Wishlist" at bounding box center [73, 183] width 122 height 27
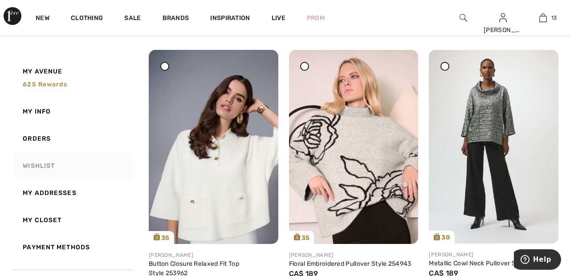
scroll to position [388, 0]
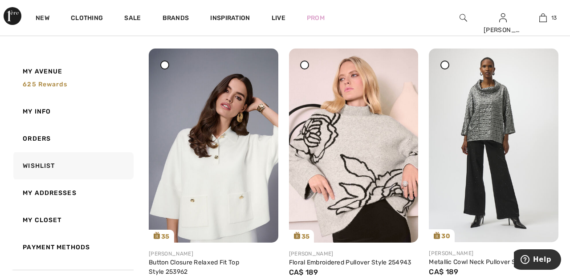
click at [446, 66] on div at bounding box center [444, 65] width 9 height 9
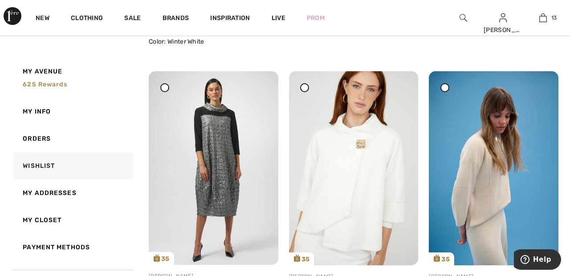
scroll to position [646, 0]
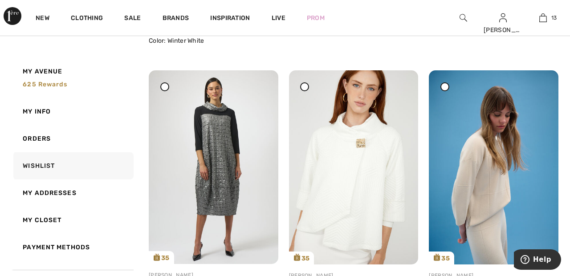
click at [308, 88] on div at bounding box center [304, 86] width 9 height 9
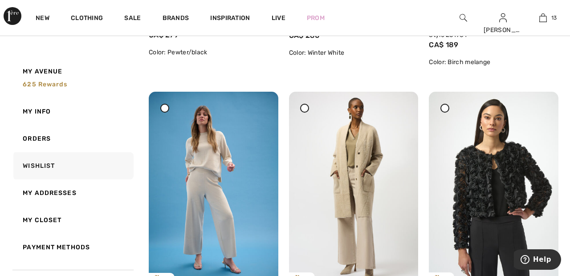
scroll to position [905, 0]
click at [308, 108] on div at bounding box center [304, 107] width 9 height 9
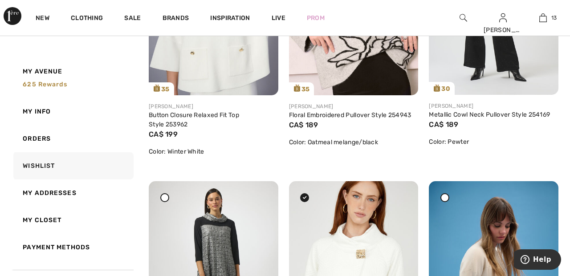
scroll to position [0, 0]
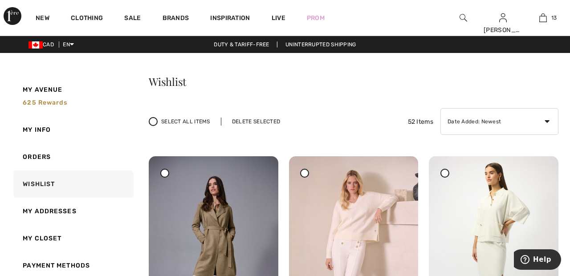
click at [259, 117] on div "Select All Items Delete Selected" at bounding box center [220, 121] width 142 height 9
click at [255, 117] on div "Select All Items Delete Selected 52 Items Date Added: Newest Date Added: Oldest…" at bounding box center [353, 121] width 409 height 27
click at [258, 121] on div "Delete Selected" at bounding box center [256, 121] width 70 height 8
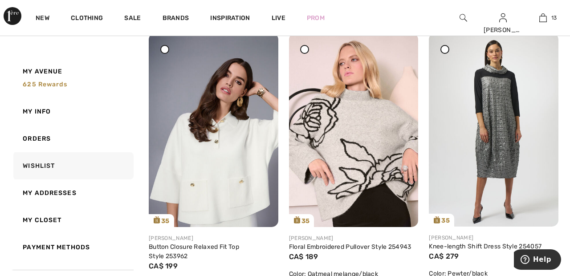
scroll to position [407, 0]
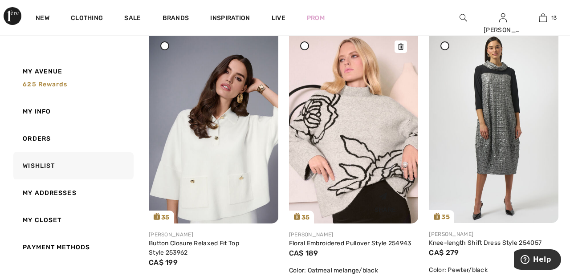
click at [378, 132] on img at bounding box center [354, 126] width 130 height 194
click at [371, 131] on img at bounding box center [354, 126] width 130 height 194
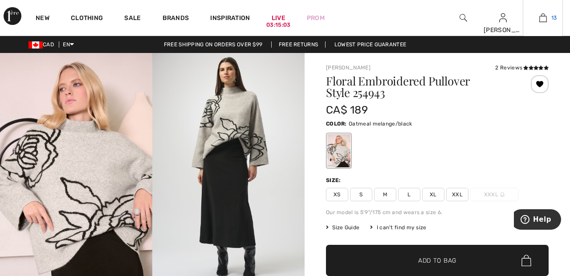
click at [547, 17] on link "13" at bounding box center [542, 17] width 39 height 11
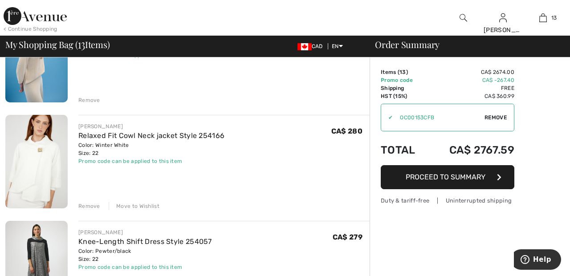
scroll to position [652, 0]
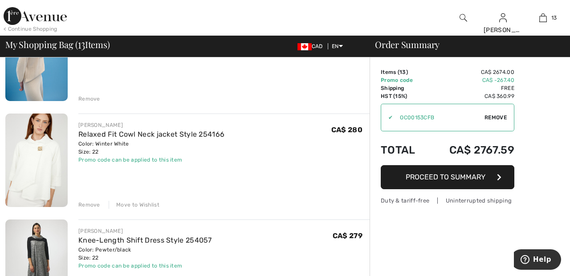
click at [88, 199] on div "Remove Move to Wishlist" at bounding box center [223, 204] width 291 height 10
click at [87, 201] on div "Remove" at bounding box center [89, 205] width 22 height 8
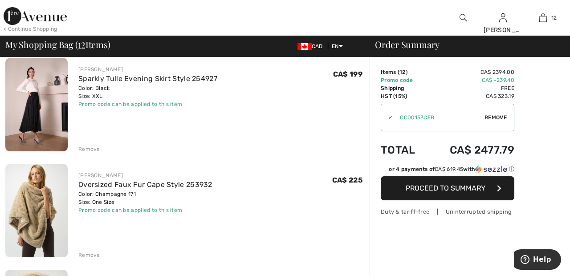
scroll to position [0, 0]
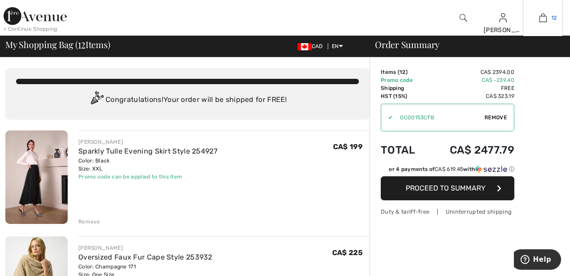
click at [541, 21] on img at bounding box center [543, 17] width 8 height 11
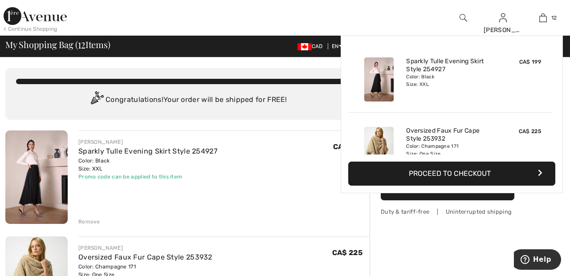
click at [322, 20] on div at bounding box center [212, 18] width 285 height 36
